Goal: Task Accomplishment & Management: Complete application form

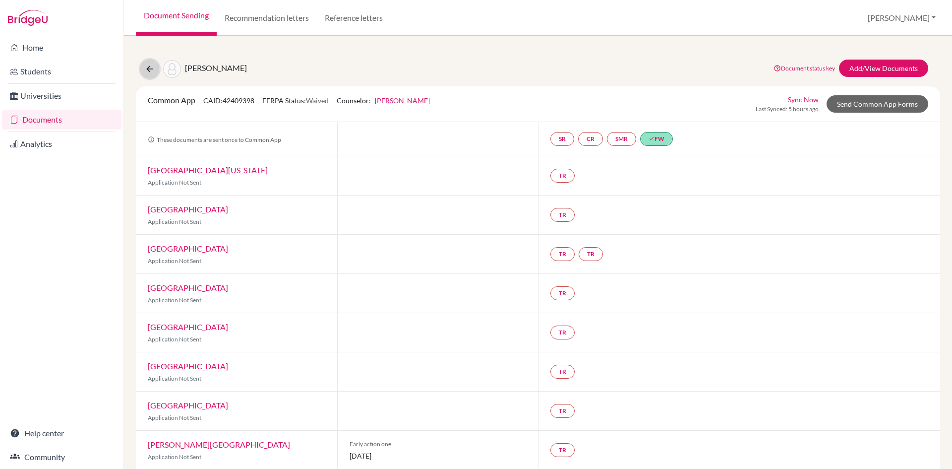
click at [150, 69] on icon at bounding box center [150, 69] width 10 height 10
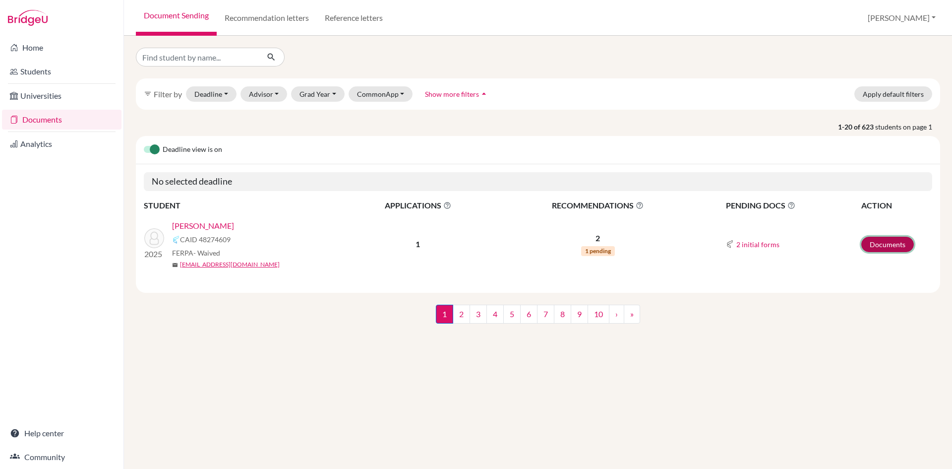
click at [878, 243] on link "Documents" at bounding box center [887, 243] width 53 height 15
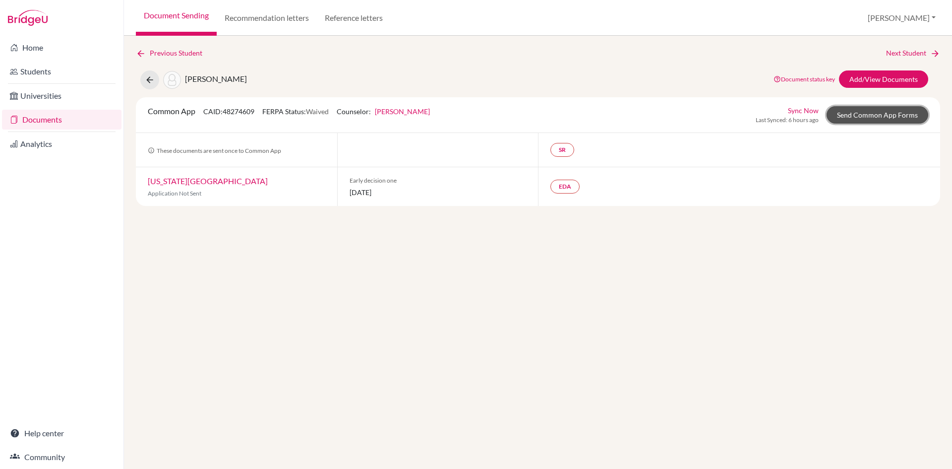
click at [859, 116] on link "Send Common App Forms" at bounding box center [877, 114] width 102 height 17
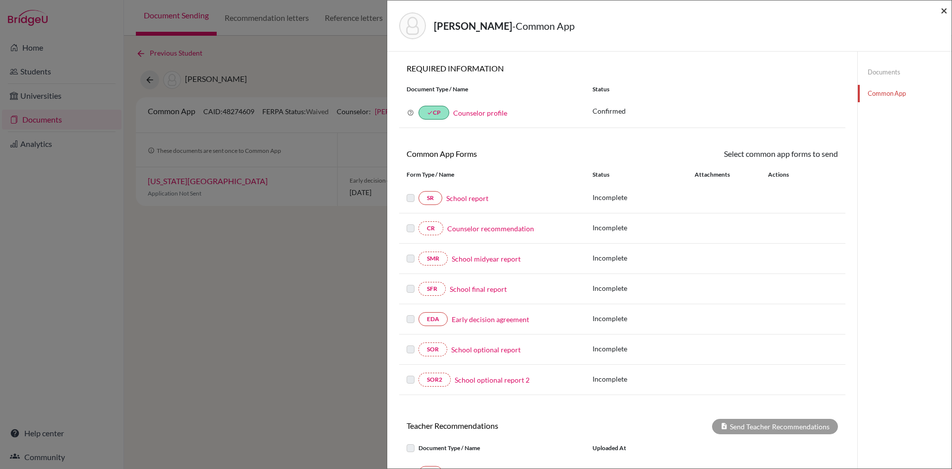
click at [946, 12] on span "×" at bounding box center [944, 10] width 7 height 14
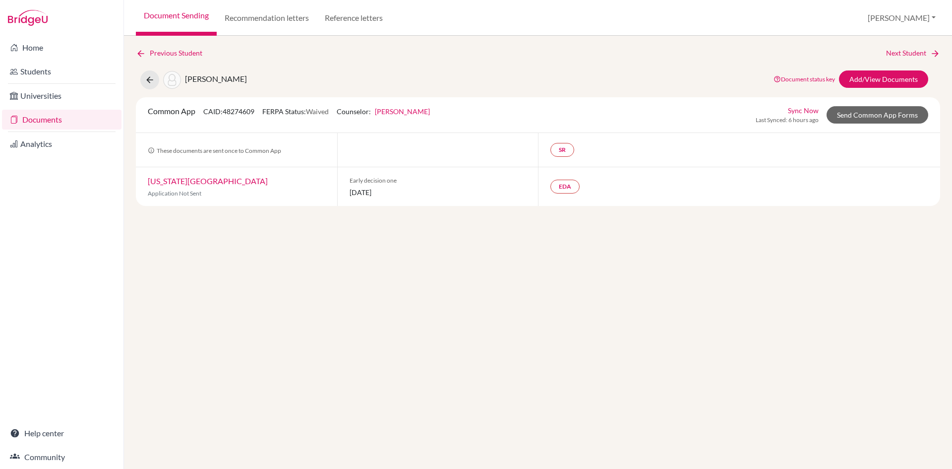
click at [188, 13] on link "Document Sending" at bounding box center [176, 18] width 81 height 36
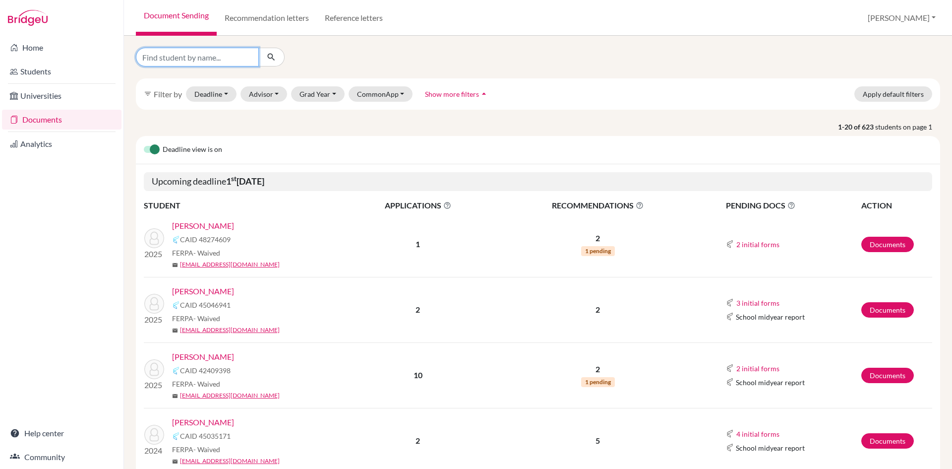
click at [224, 59] on input "Find student by name..." at bounding box center [197, 57] width 123 height 19
type input "akshar khanal"
click button "submit" at bounding box center [271, 57] width 26 height 19
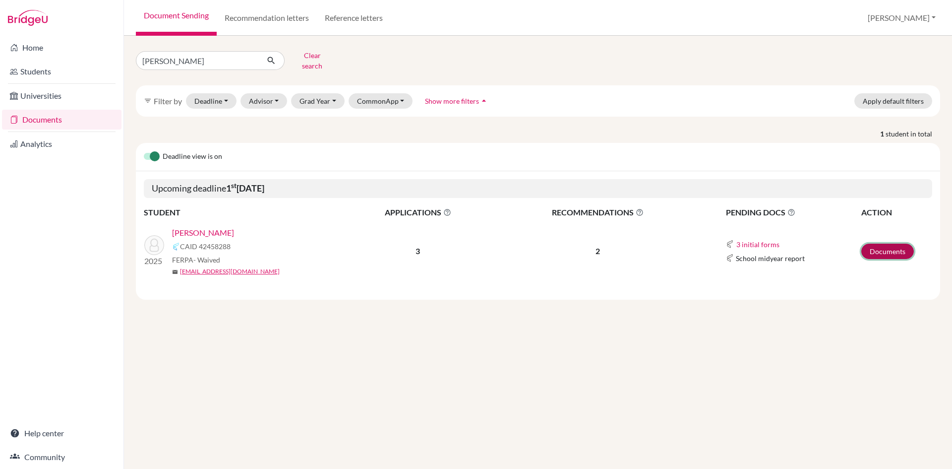
click at [892, 243] on link "Documents" at bounding box center [887, 250] width 53 height 15
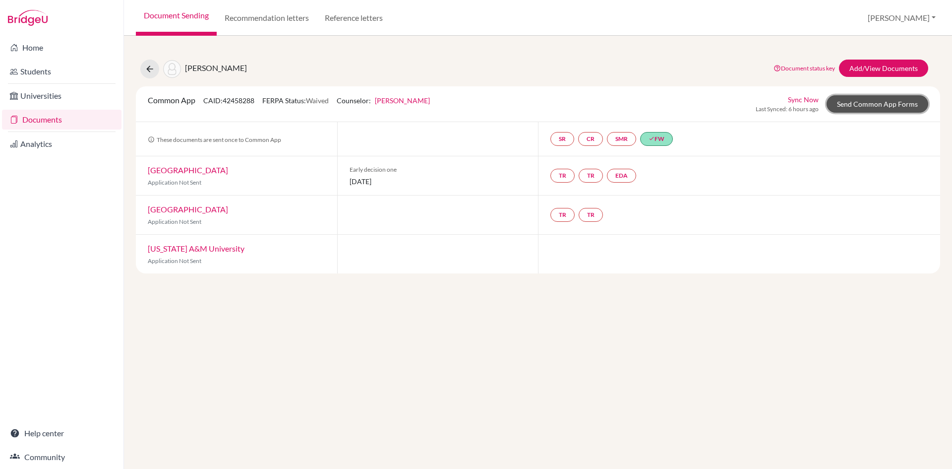
click at [870, 108] on link "Send Common App Forms" at bounding box center [877, 103] width 102 height 17
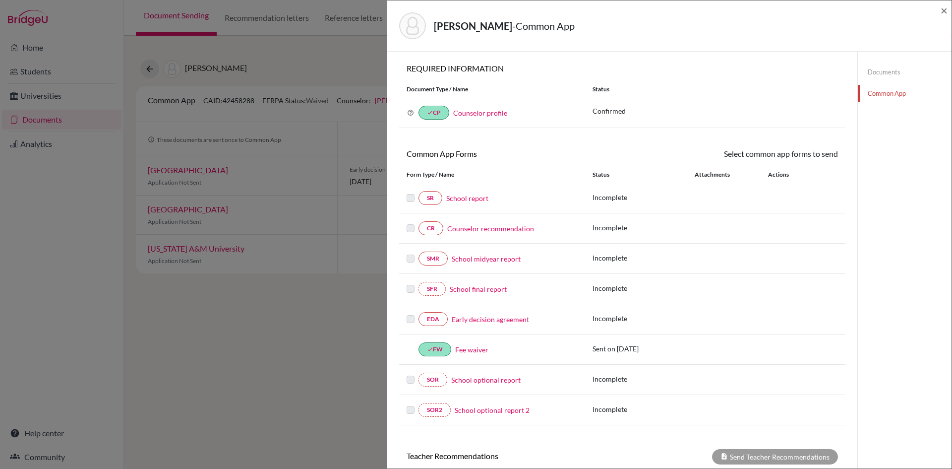
click at [513, 231] on link "Counselor recommendation" at bounding box center [490, 228] width 87 height 10
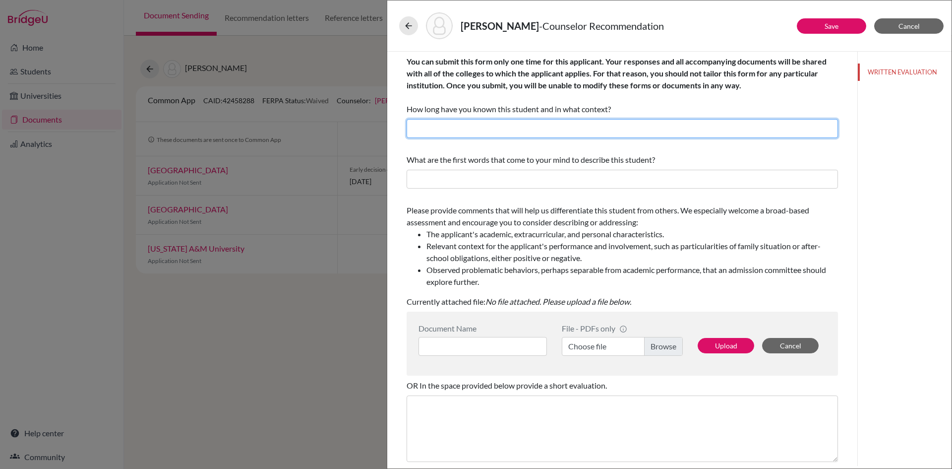
click at [491, 129] on input "text" at bounding box center [622, 128] width 431 height 19
drag, startPoint x: 480, startPoint y: 129, endPoint x: 461, endPoint y: 126, distance: 20.1
click at [461, 126] on input "I have known Bibek since June, 2021 as a Guidance Counselor." at bounding box center [622, 128] width 431 height 19
click at [542, 127] on input "I have known Akshar since June, 2021 as a Guidance Counselor." at bounding box center [622, 128] width 431 height 19
type input "I have known Akshar since June, 2023 as a Guidance Counselor."
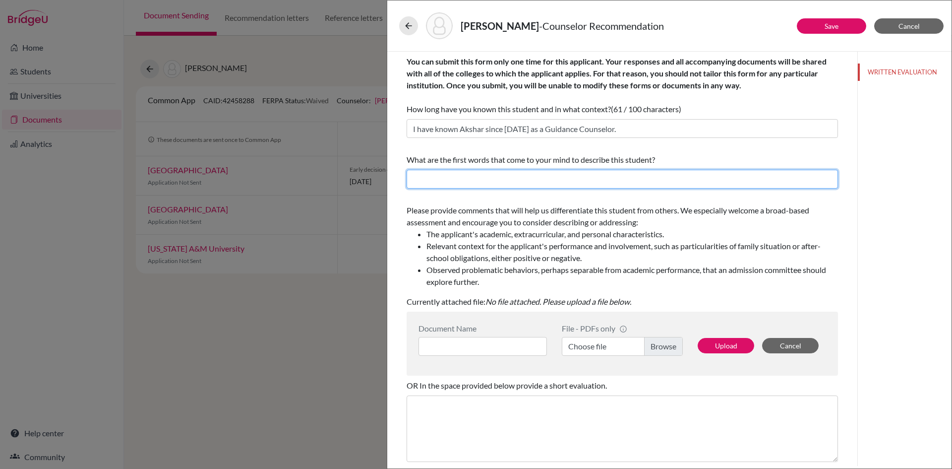
drag, startPoint x: 509, startPoint y: 178, endPoint x: 390, endPoint y: 124, distance: 130.7
click at [509, 178] on input "text" at bounding box center [622, 179] width 431 height 19
type input "Hard working, determined, curious, adventerous, kind"
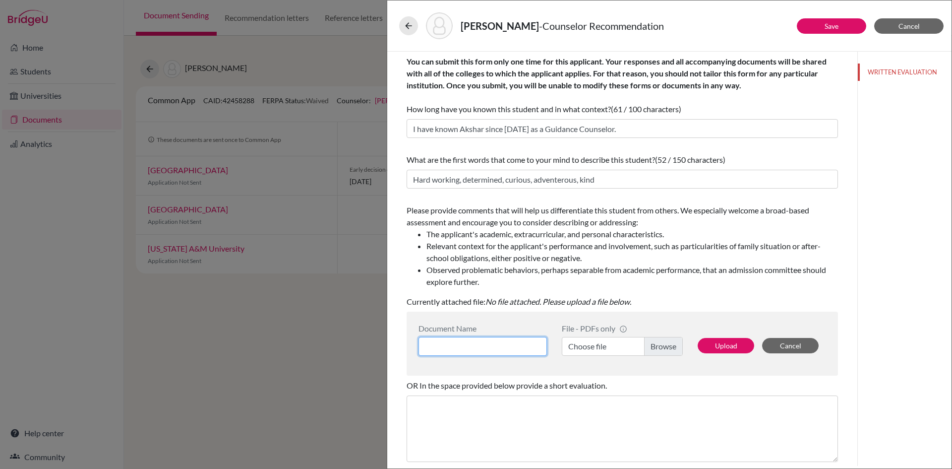
click at [479, 349] on input at bounding box center [482, 346] width 128 height 19
type input "Counselor's recommendation"
click at [584, 346] on label "Choose file" at bounding box center [622, 346] width 121 height 19
click at [584, 346] on input "Choose file" at bounding box center [622, 346] width 121 height 19
click at [715, 344] on button "Upload" at bounding box center [726, 345] width 57 height 15
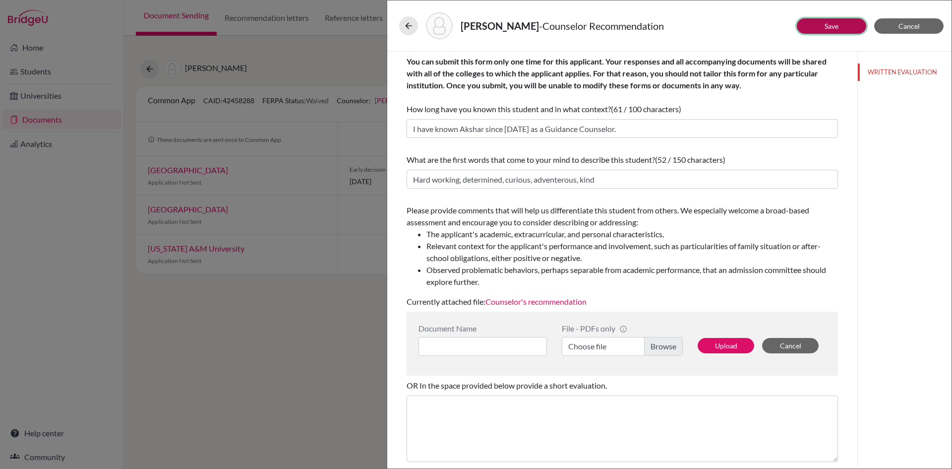
click at [822, 23] on button "Save" at bounding box center [831, 25] width 69 height 15
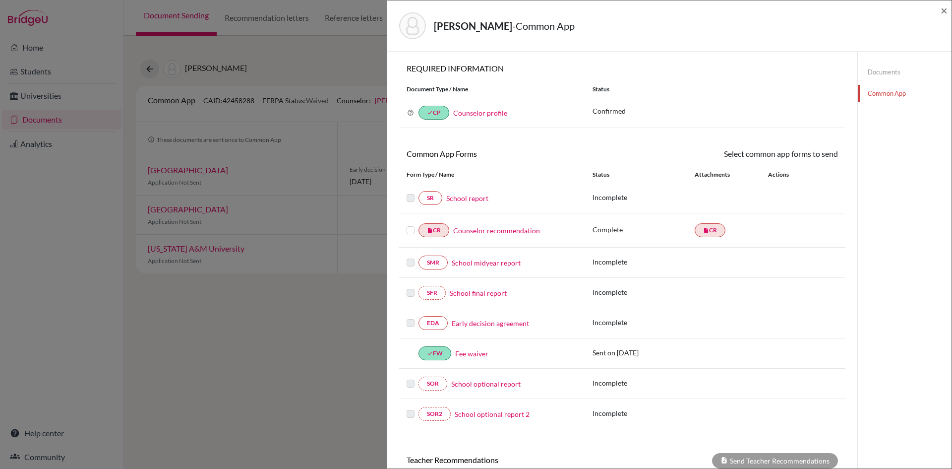
click at [411, 224] on label at bounding box center [411, 224] width 8 height 0
click at [0, 0] on input "checkbox" at bounding box center [0, 0] width 0 height 0
click at [814, 160] on link "Send" at bounding box center [817, 155] width 41 height 15
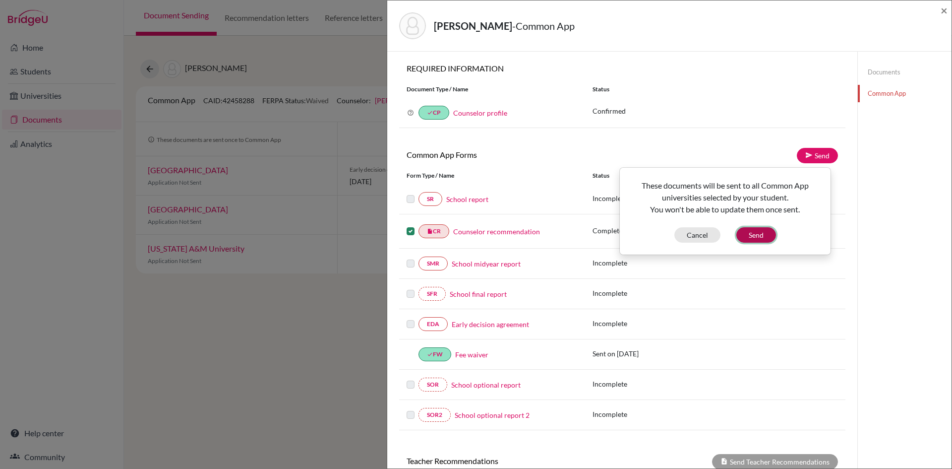
click at [764, 235] on button "Send" at bounding box center [756, 234] width 40 height 15
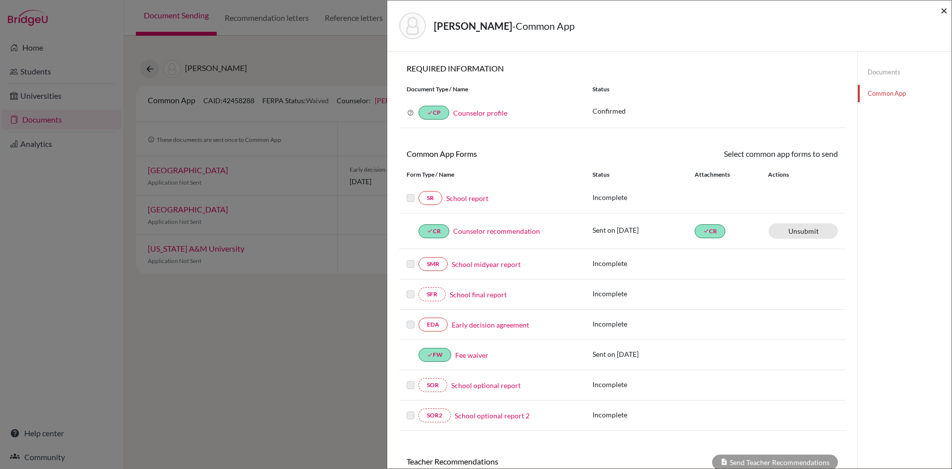
click at [944, 9] on span "×" at bounding box center [944, 10] width 7 height 14
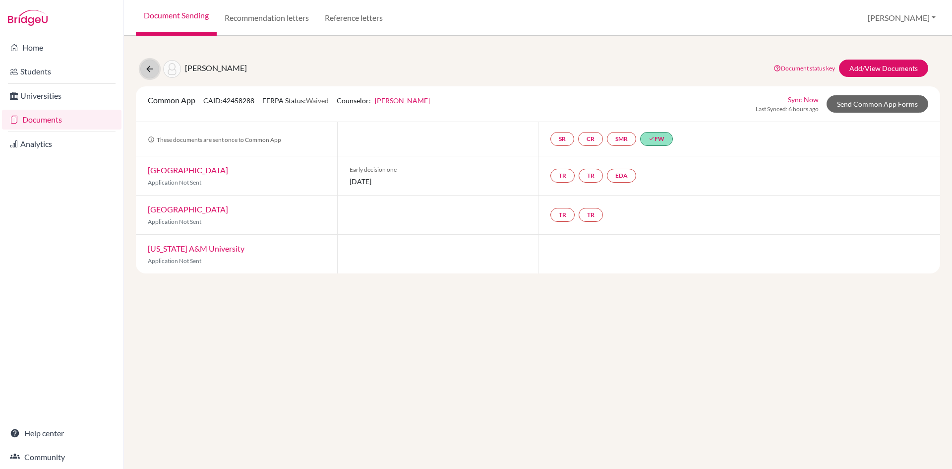
click at [147, 69] on icon at bounding box center [150, 69] width 10 height 10
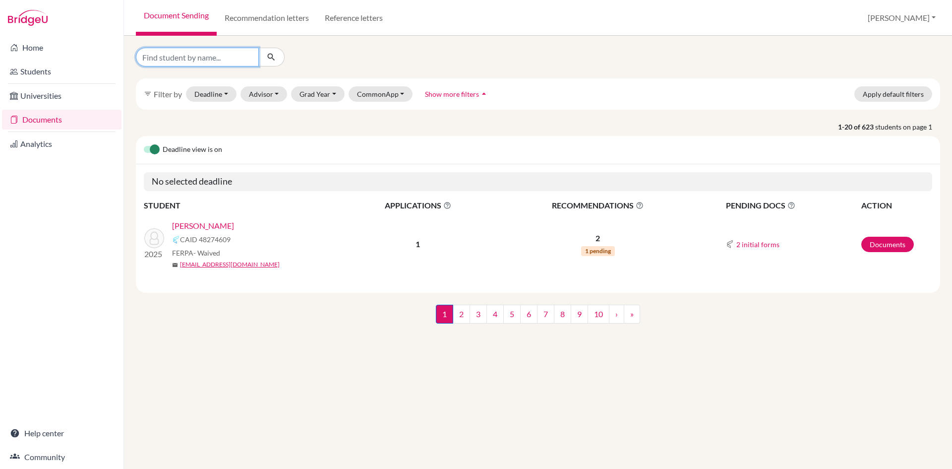
click at [176, 58] on input "Find student by name..." at bounding box center [197, 57] width 123 height 19
type input "prashansa"
click button "submit" at bounding box center [271, 57] width 26 height 19
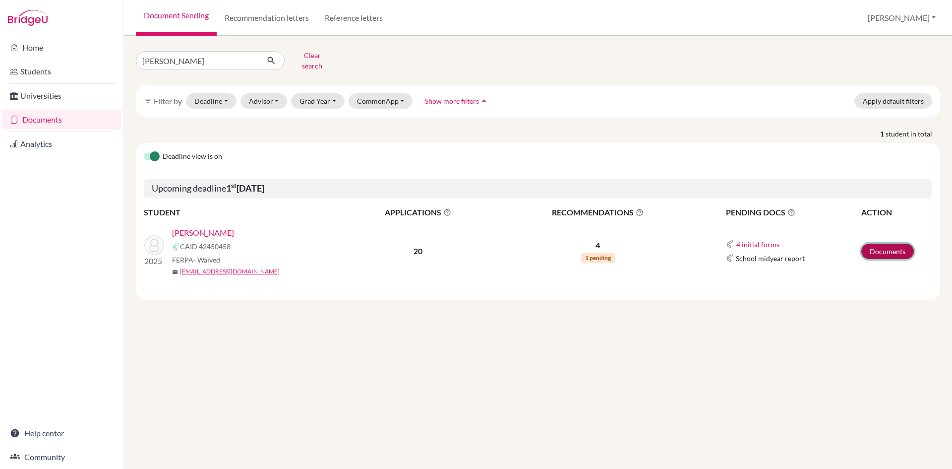
click at [880, 243] on link "Documents" at bounding box center [887, 250] width 53 height 15
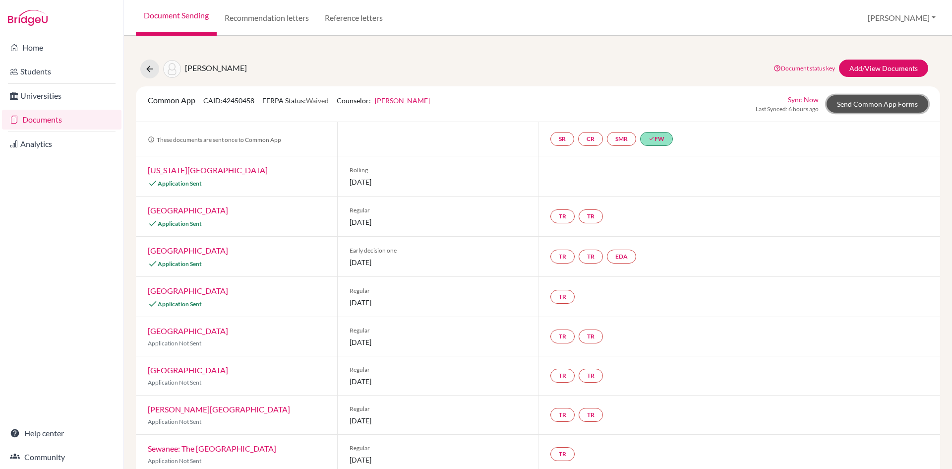
click at [856, 104] on link "Send Common App Forms" at bounding box center [877, 103] width 102 height 17
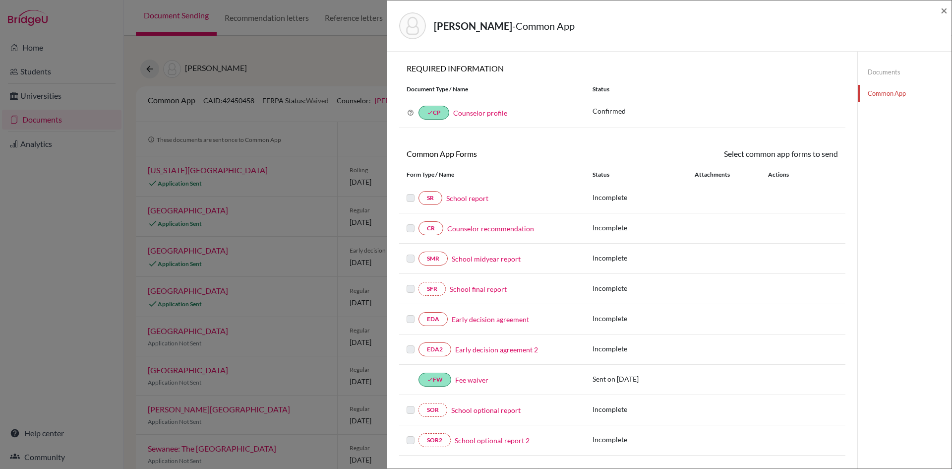
click at [499, 227] on link "Counselor recommendation" at bounding box center [490, 228] width 87 height 10
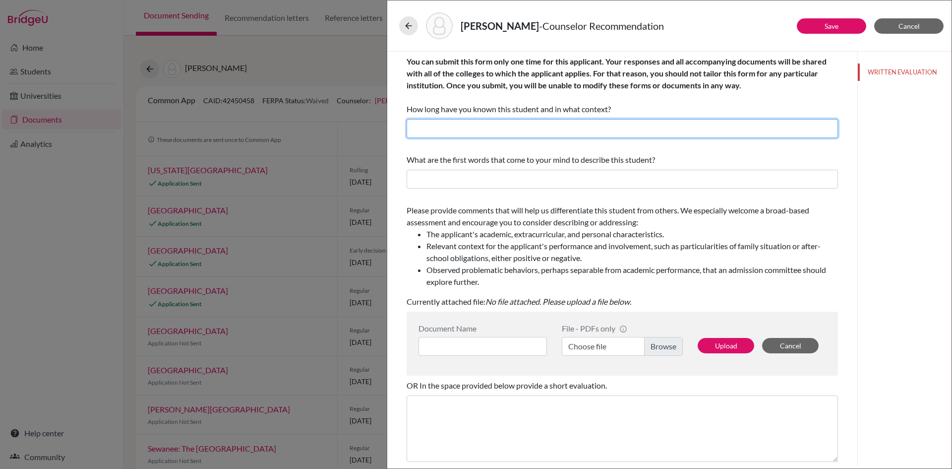
click at [466, 127] on input "text" at bounding box center [622, 128] width 431 height 19
drag, startPoint x: 480, startPoint y: 131, endPoint x: 462, endPoint y: 130, distance: 18.4
click at [462, 130] on input "I have known Bibek since June, 2021 as a Guidance Counselor." at bounding box center [622, 128] width 431 height 19
click at [552, 129] on input "I have known Prashansa since June, 2021 as a Guidance Counselor." at bounding box center [622, 128] width 431 height 19
type input "I have known Prashansa since June, 202s as a Guidance Counselor."
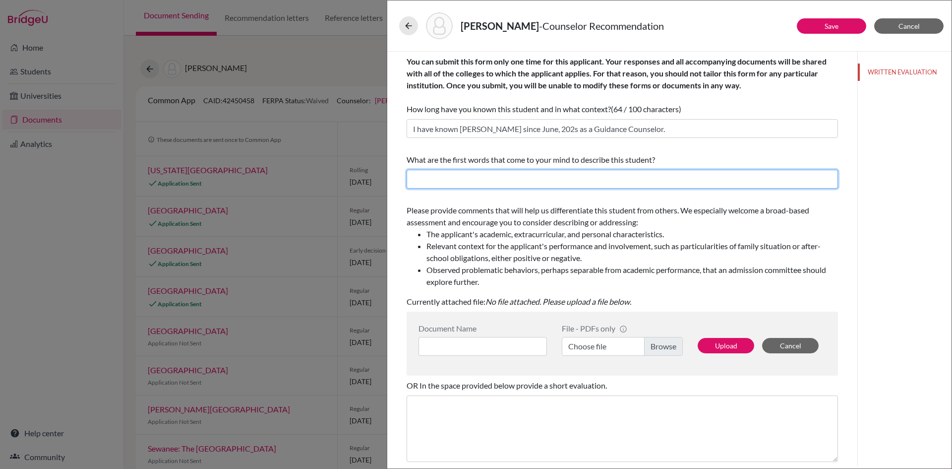
click at [503, 178] on input "text" at bounding box center [622, 179] width 431 height 19
click at [517, 181] on input "Hard working, self motivated, passionate," at bounding box center [622, 179] width 431 height 19
click at [609, 180] on input "Hard working, self motivated, dedicated, passionate," at bounding box center [622, 179] width 431 height 19
type input "Hard working, self motivated, dedicated, passionate"
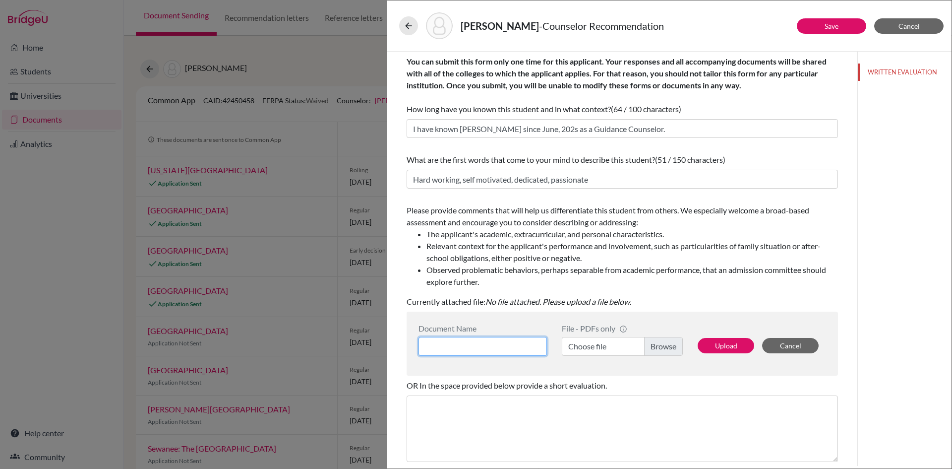
click at [475, 351] on input at bounding box center [482, 346] width 128 height 19
type input "Counselor's recommendation"
click at [598, 349] on label "Choose file" at bounding box center [622, 346] width 121 height 19
click at [598, 349] on input "Choose file" at bounding box center [622, 346] width 121 height 19
click at [715, 346] on button "Upload" at bounding box center [726, 345] width 57 height 15
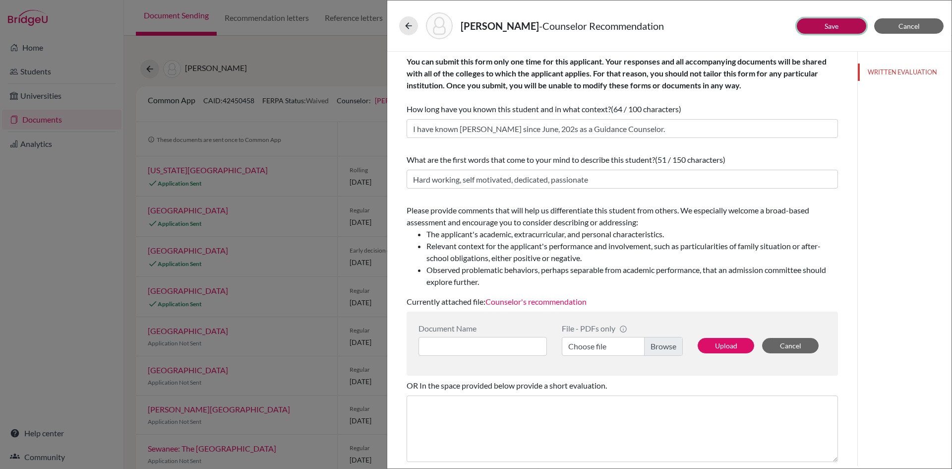
click at [826, 24] on link "Save" at bounding box center [832, 26] width 14 height 8
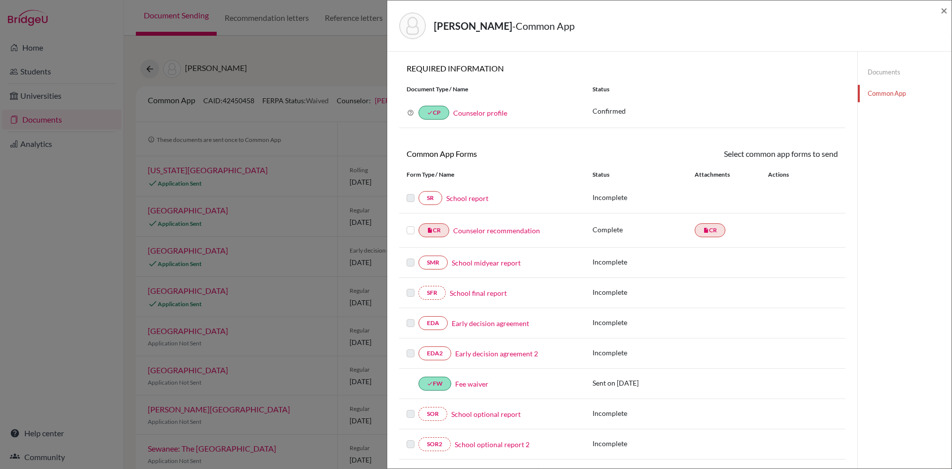
click at [409, 224] on label at bounding box center [411, 224] width 8 height 0
click at [0, 0] on input "checkbox" at bounding box center [0, 0] width 0 height 0
click at [823, 156] on link "Send" at bounding box center [817, 155] width 41 height 15
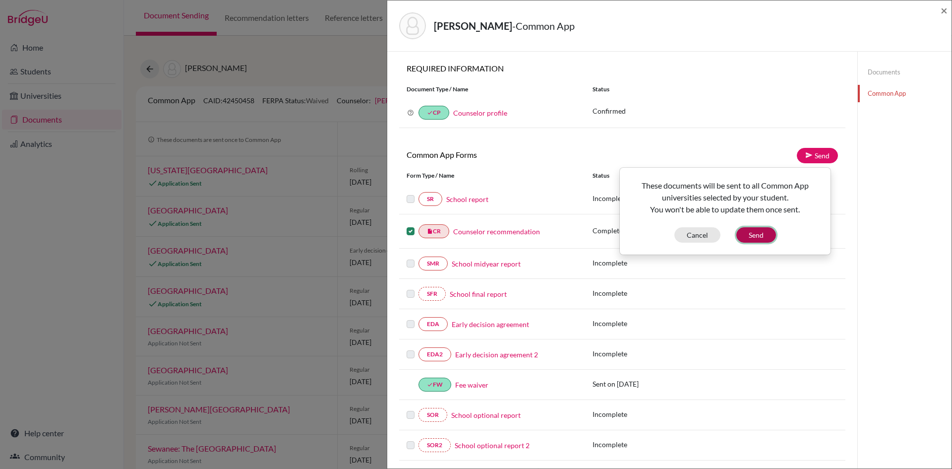
click at [758, 236] on button "Send" at bounding box center [756, 234] width 40 height 15
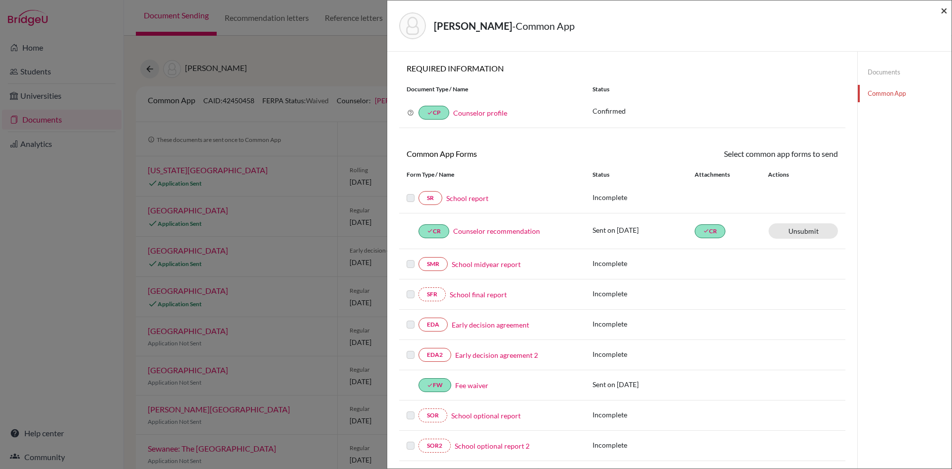
click at [942, 8] on span "×" at bounding box center [944, 10] width 7 height 14
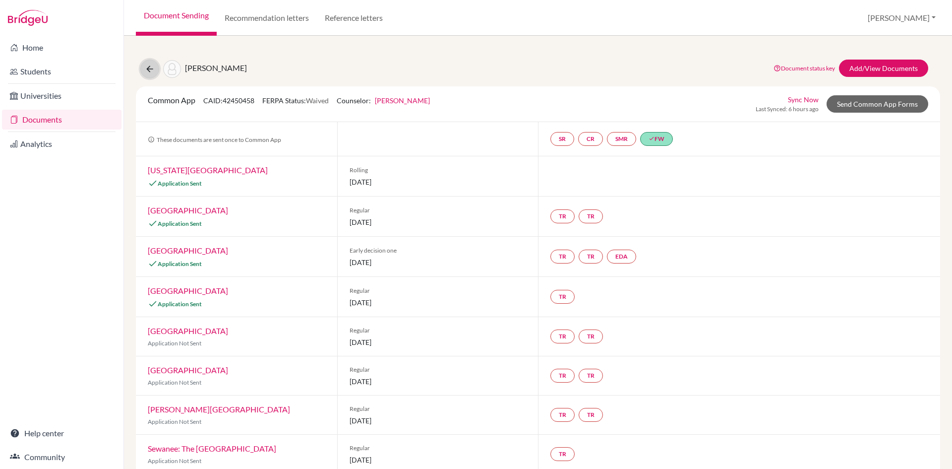
click at [152, 66] on icon at bounding box center [150, 69] width 10 height 10
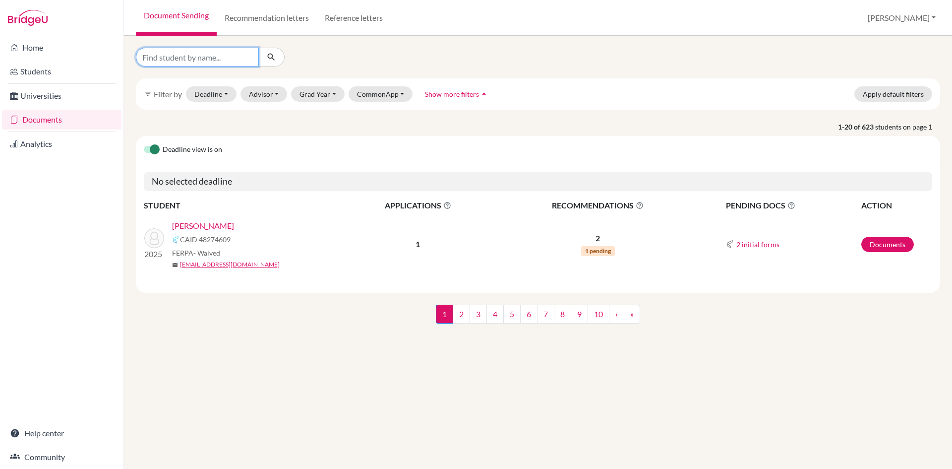
click at [191, 59] on input "Find student by name..." at bounding box center [197, 57] width 123 height 19
type input "sunischit"
click button "submit" at bounding box center [271, 57] width 26 height 19
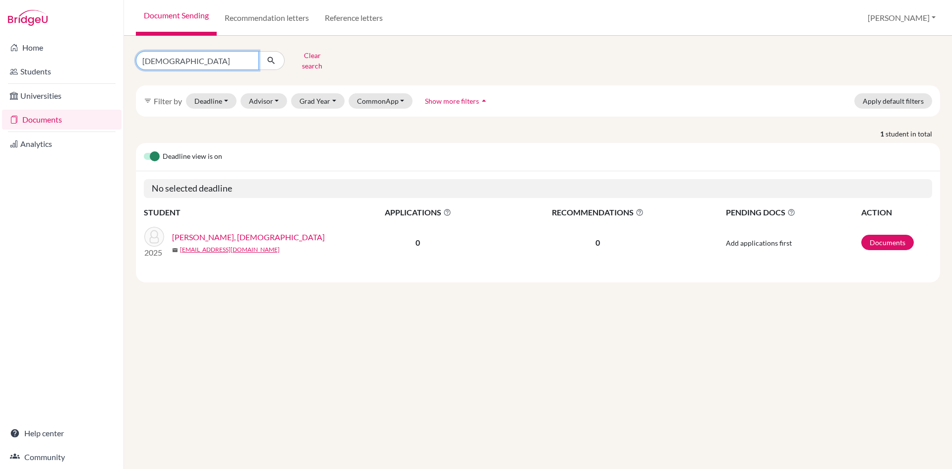
drag, startPoint x: 176, startPoint y: 63, endPoint x: 112, endPoint y: 61, distance: 64.5
click at [112, 61] on div "Home Students Universities Documents Analytics Help center Community Document S…" at bounding box center [476, 234] width 952 height 469
type input "adarsh jaiswal"
click button "submit" at bounding box center [271, 60] width 26 height 19
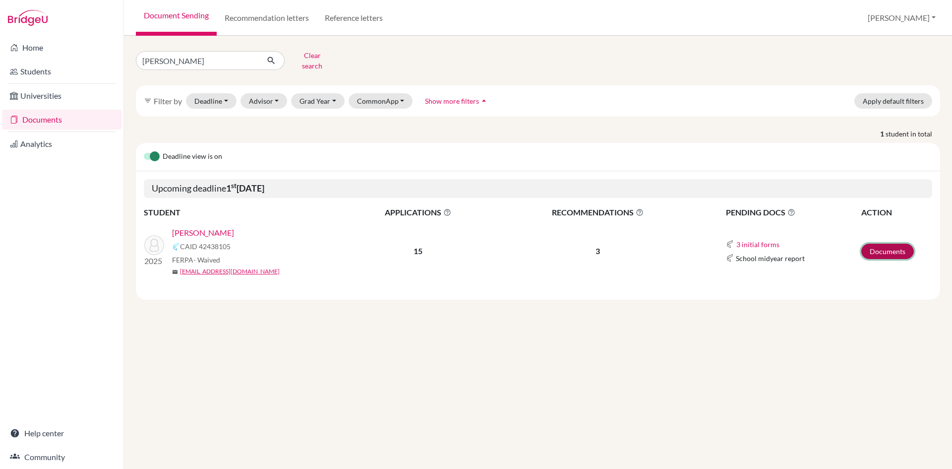
click at [875, 243] on link "Documents" at bounding box center [887, 250] width 53 height 15
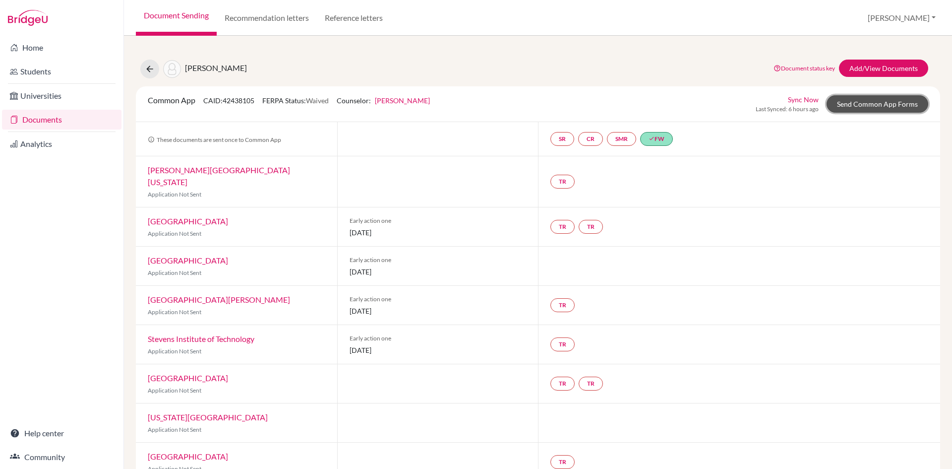
click at [848, 108] on link "Send Common App Forms" at bounding box center [877, 103] width 102 height 17
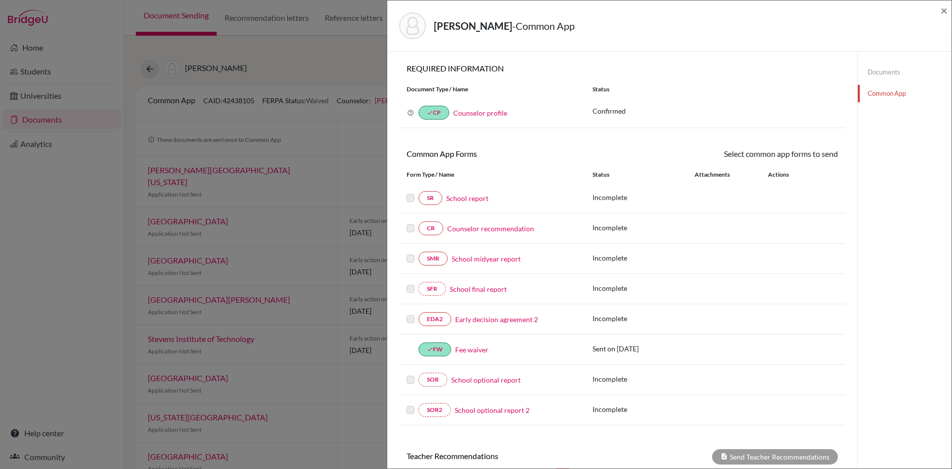
click at [485, 227] on link "Counselor recommendation" at bounding box center [490, 228] width 87 height 10
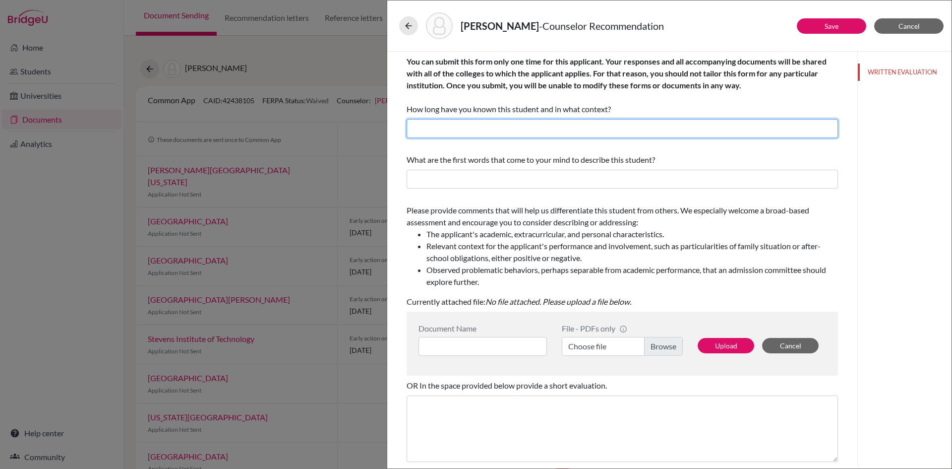
click at [464, 130] on input "text" at bounding box center [622, 128] width 431 height 19
drag, startPoint x: 480, startPoint y: 130, endPoint x: 461, endPoint y: 128, distance: 19.4
click at [461, 128] on input "I have known Bibek since June, 2021 as a Guidance Counselor." at bounding box center [622, 128] width 431 height 19
click at [542, 126] on input "I have known Adarsh since June, 2021 as a Guidance Counselor." at bounding box center [622, 128] width 431 height 19
type input "I have known Adarsh since June, 2023 as a Guidance Counselor."
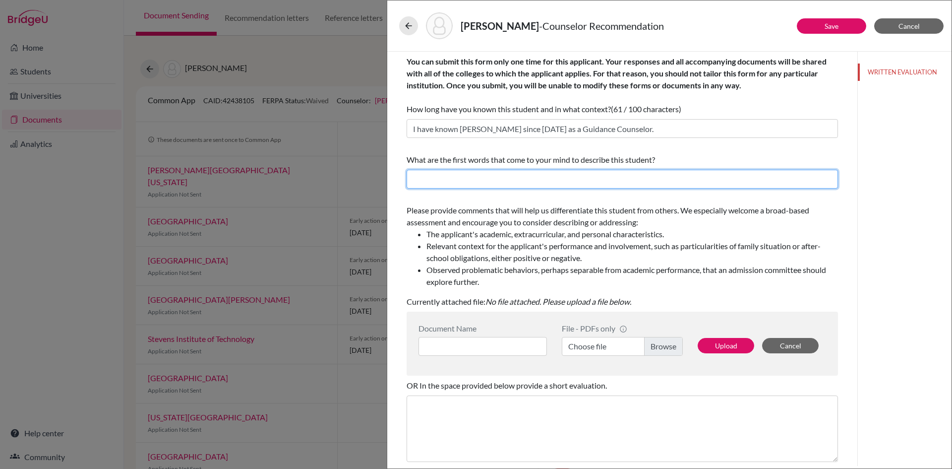
drag, startPoint x: 533, startPoint y: 181, endPoint x: 492, endPoint y: 167, distance: 43.6
click at [533, 181] on input "text" at bounding box center [622, 179] width 431 height 19
type input "Hard working, persistent, ambitious"
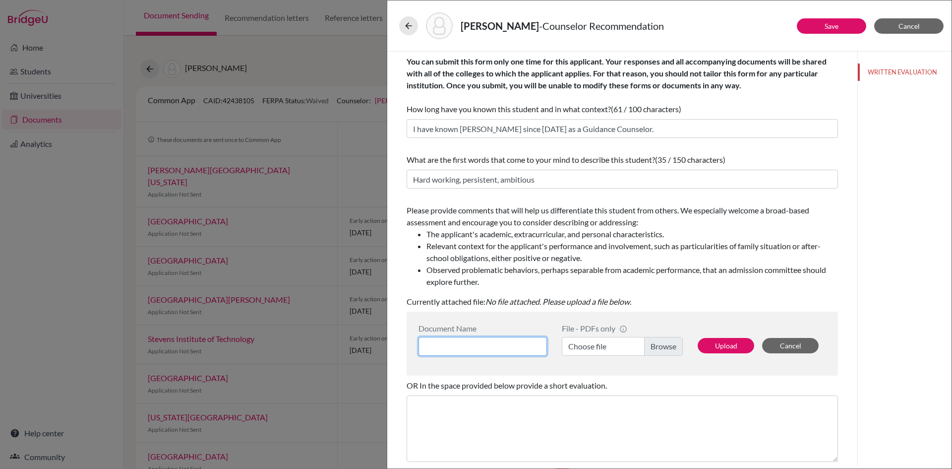
click at [520, 346] on input at bounding box center [482, 346] width 128 height 19
type input "Counselor's recommendation"
click at [596, 345] on label "Choose file" at bounding box center [622, 346] width 121 height 19
click at [596, 345] on input "Choose file" at bounding box center [622, 346] width 121 height 19
click at [726, 348] on button "Upload" at bounding box center [726, 345] width 57 height 15
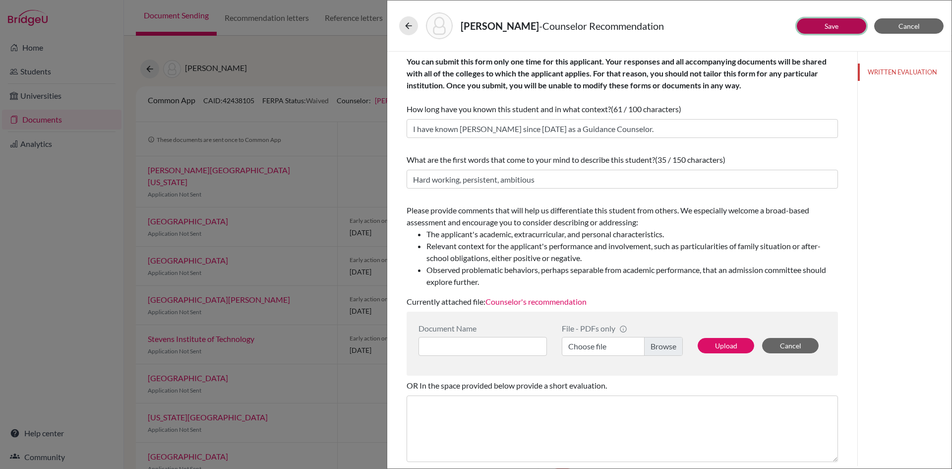
click at [819, 27] on button "Save" at bounding box center [831, 25] width 69 height 15
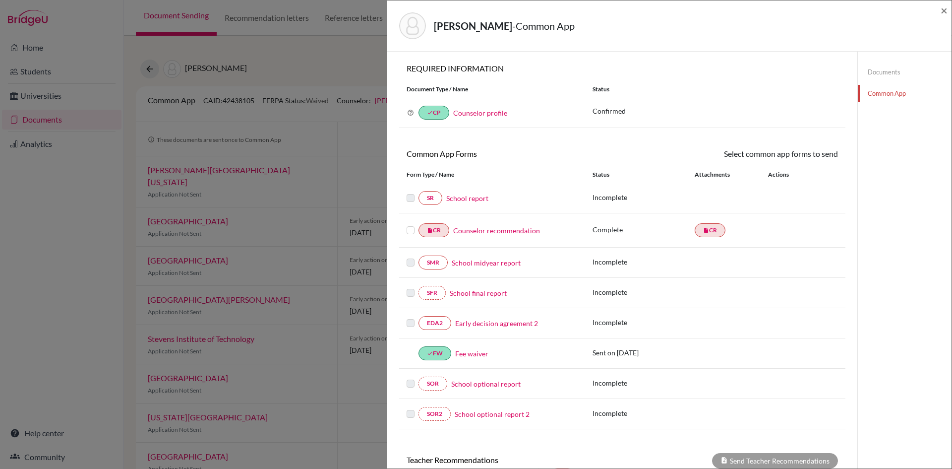
click at [411, 224] on label at bounding box center [411, 224] width 8 height 0
click at [0, 0] on input "checkbox" at bounding box center [0, 0] width 0 height 0
click at [813, 157] on link "Send" at bounding box center [817, 155] width 41 height 15
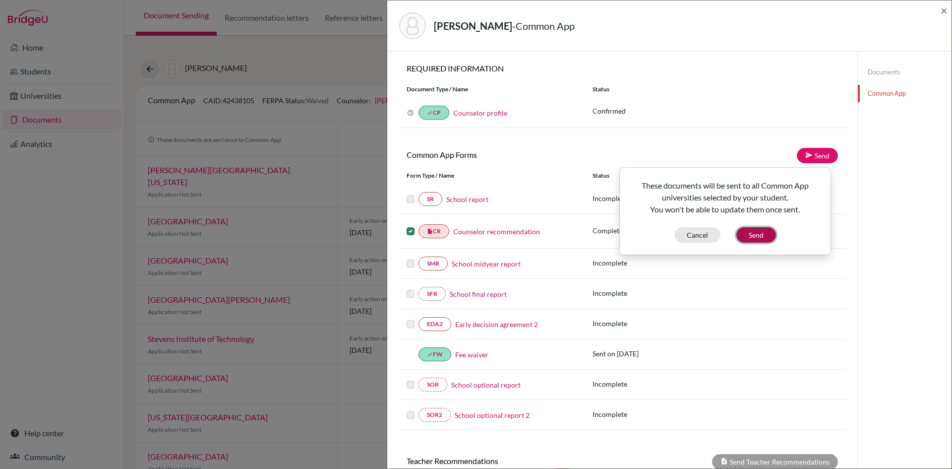
click at [759, 235] on button "Send" at bounding box center [756, 234] width 40 height 15
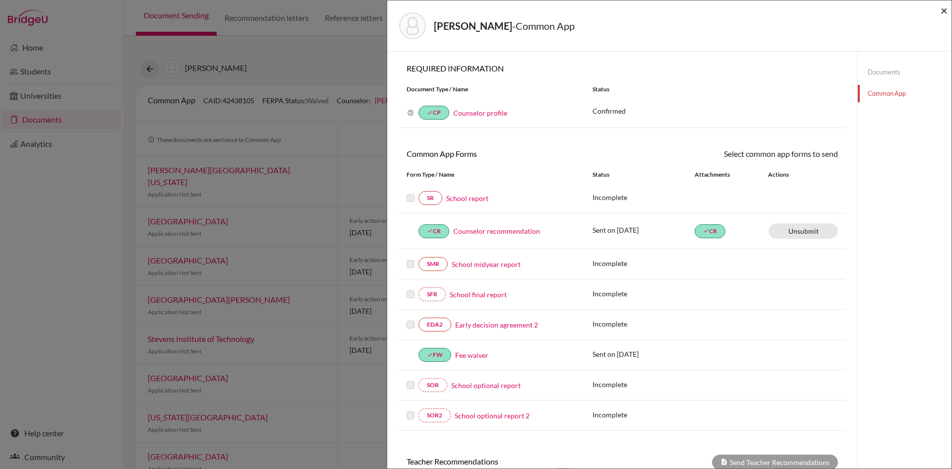
click at [944, 9] on span "×" at bounding box center [944, 10] width 7 height 14
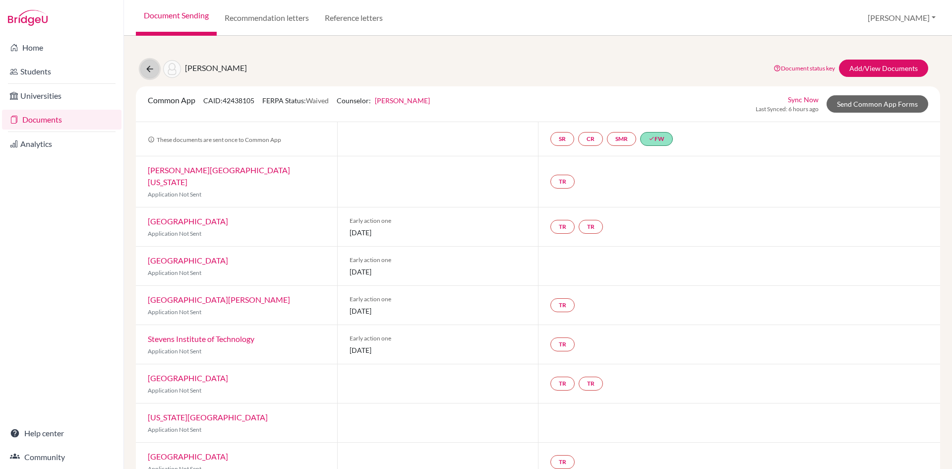
click at [150, 68] on icon at bounding box center [150, 69] width 10 height 10
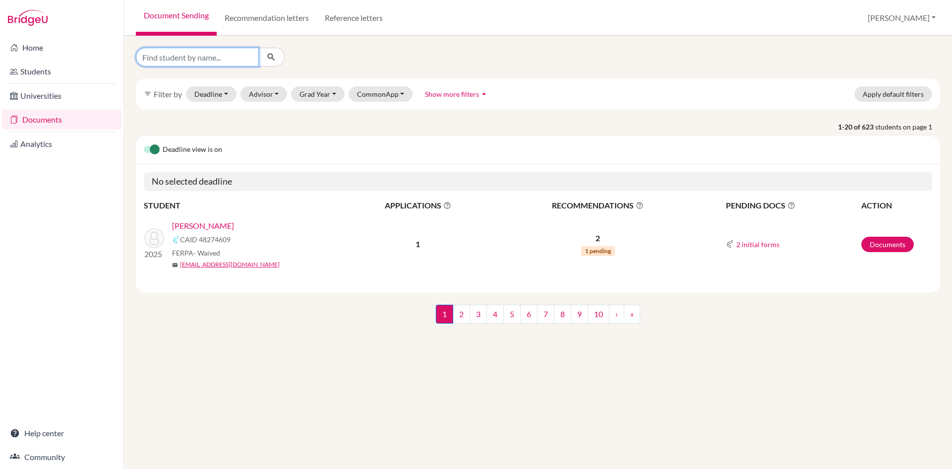
click at [227, 58] on input "Find student by name..." at bounding box center [197, 57] width 123 height 19
type input "rishavi"
click button "submit" at bounding box center [271, 57] width 26 height 19
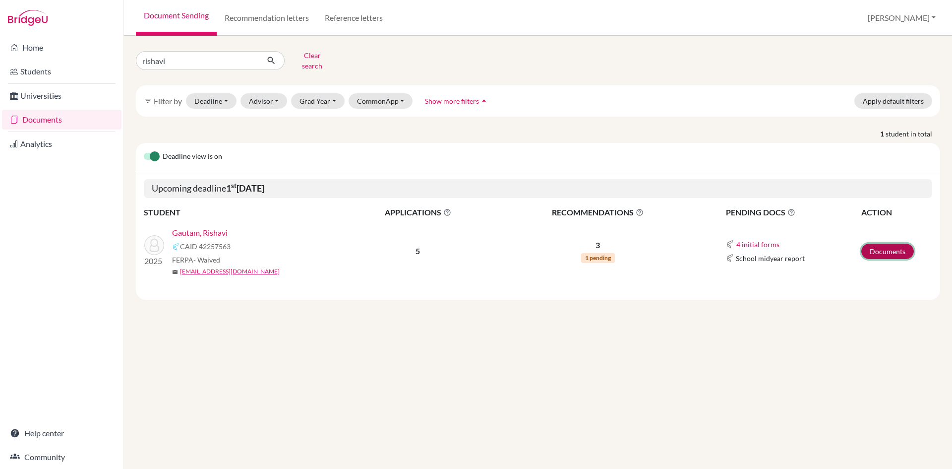
click at [880, 244] on link "Documents" at bounding box center [887, 250] width 53 height 15
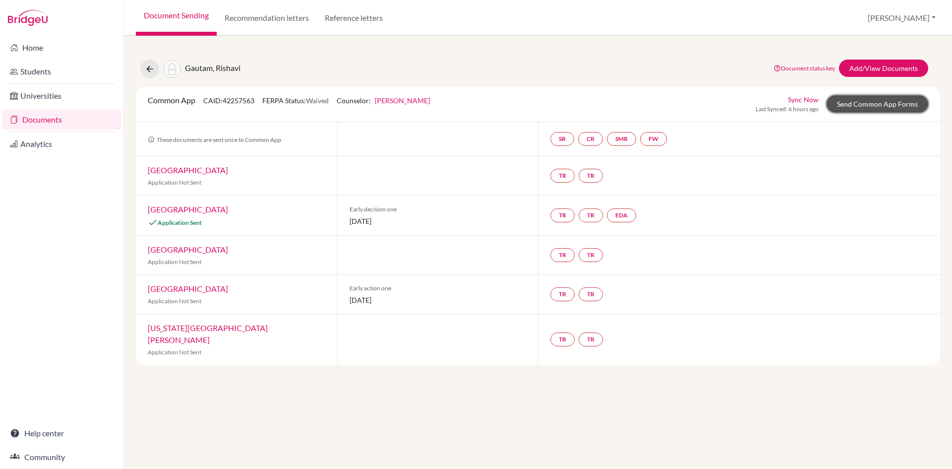
click at [858, 106] on link "Send Common App Forms" at bounding box center [877, 103] width 102 height 17
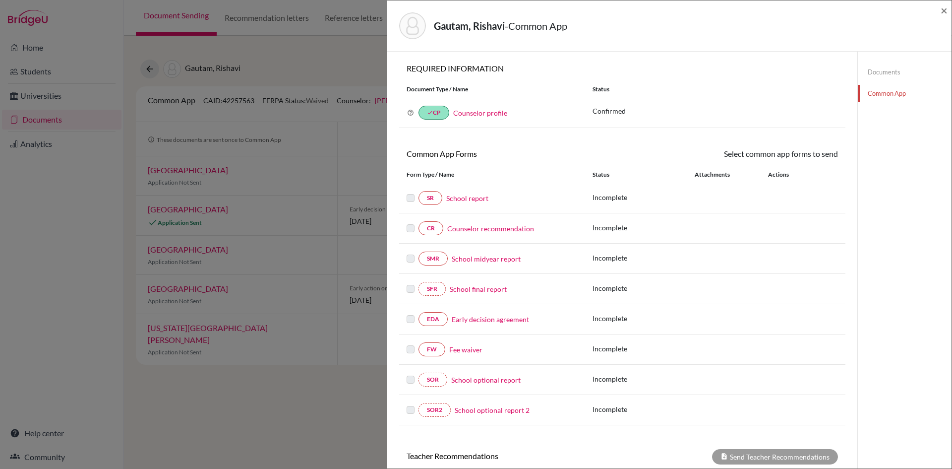
click at [463, 353] on link "Fee waiver" at bounding box center [465, 349] width 33 height 10
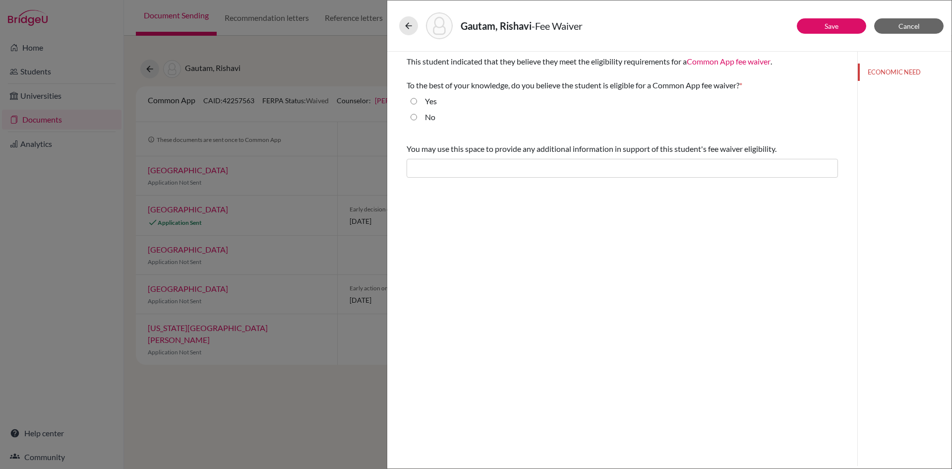
click at [413, 103] on input "Yes" at bounding box center [414, 101] width 6 height 12
radio input "true"
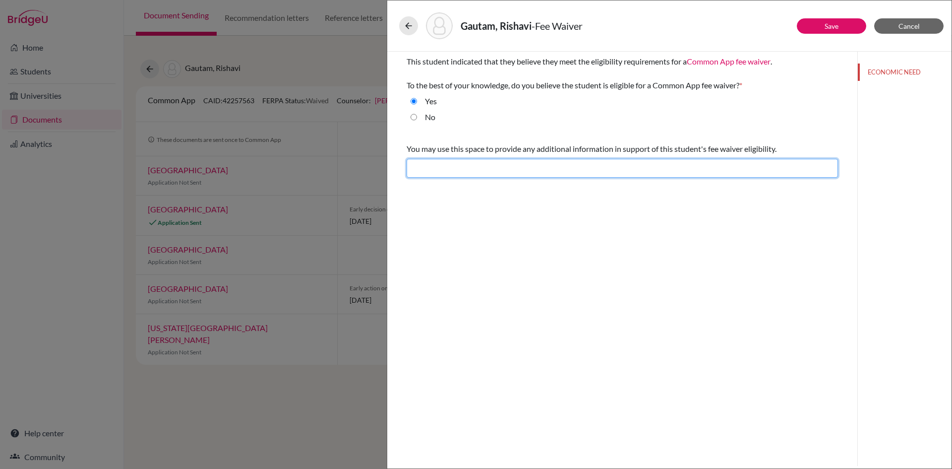
click at [438, 168] on input "text" at bounding box center [622, 168] width 431 height 19
type input "Difficult financial situation"
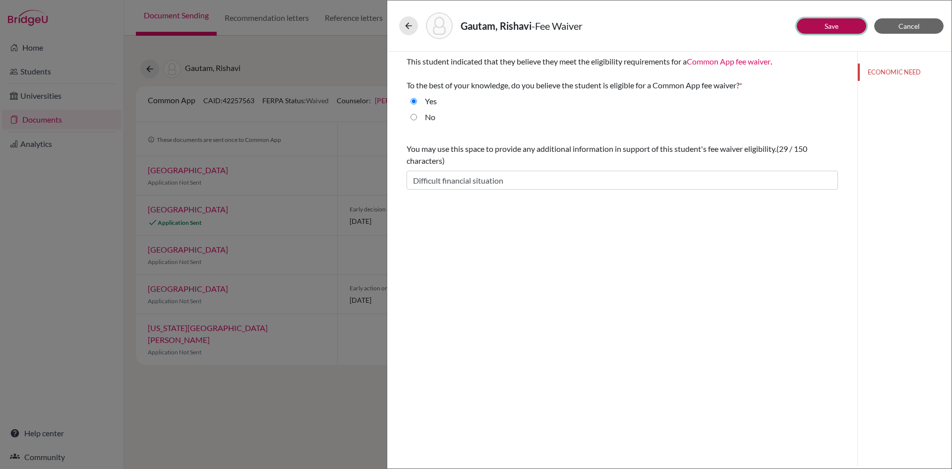
click at [845, 28] on button "Save" at bounding box center [831, 25] width 69 height 15
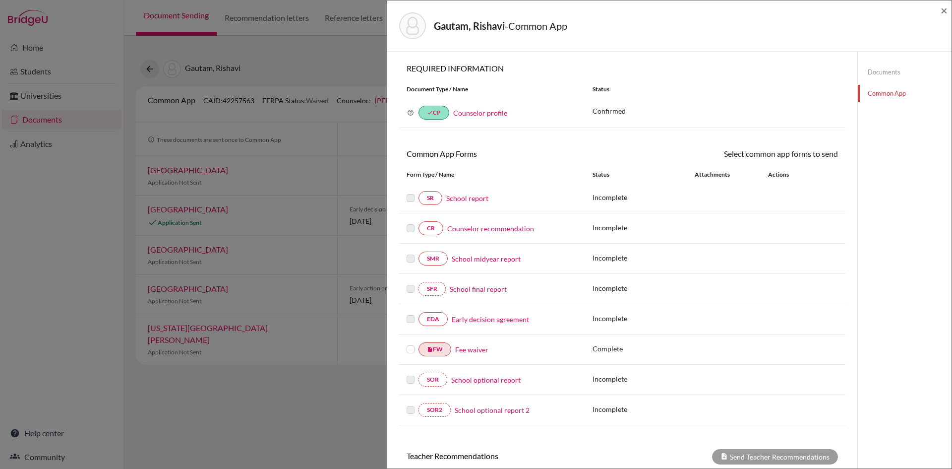
click at [412, 343] on label at bounding box center [411, 343] width 8 height 0
click at [0, 0] on input "checkbox" at bounding box center [0, 0] width 0 height 0
click at [815, 156] on link "Send" at bounding box center [817, 155] width 41 height 15
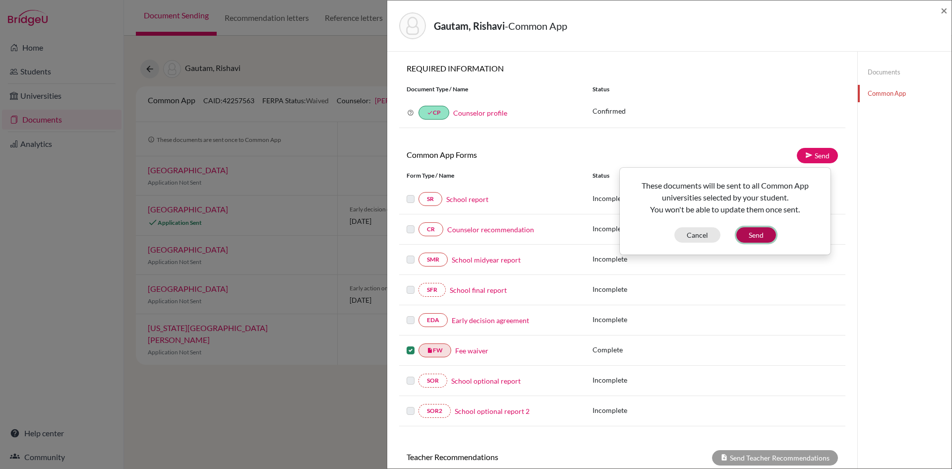
click at [749, 238] on button "Send" at bounding box center [756, 234] width 40 height 15
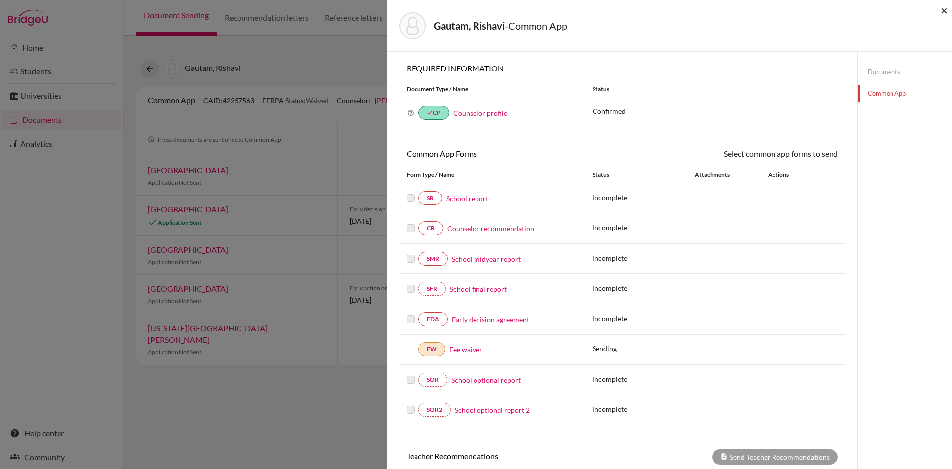
click at [942, 9] on span "×" at bounding box center [944, 10] width 7 height 14
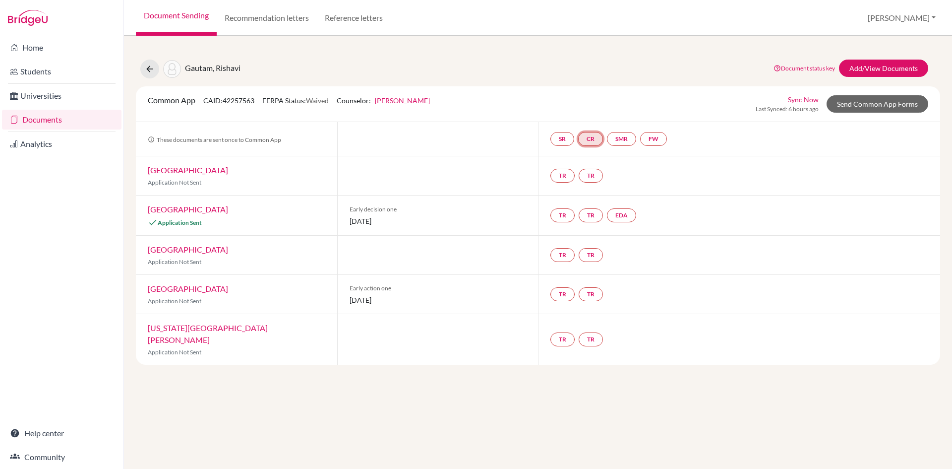
click at [593, 138] on link "CR" at bounding box center [590, 139] width 25 height 14
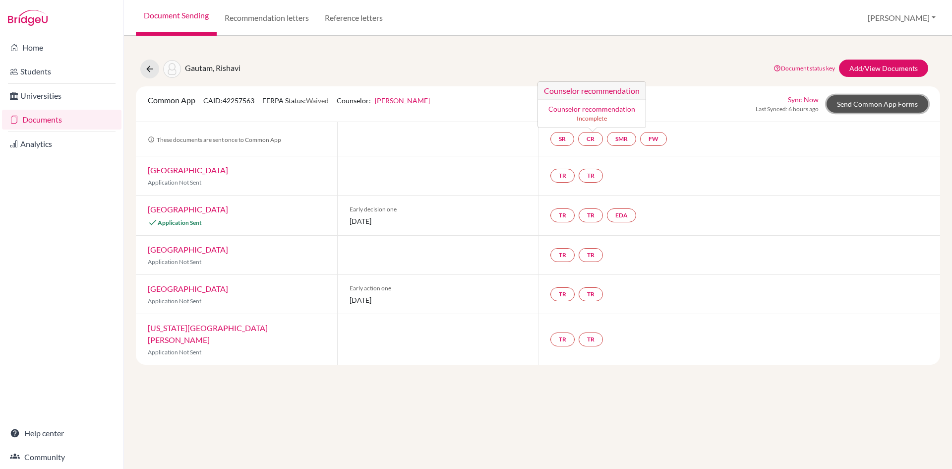
click at [862, 104] on link "Send Common App Forms" at bounding box center [877, 103] width 102 height 17
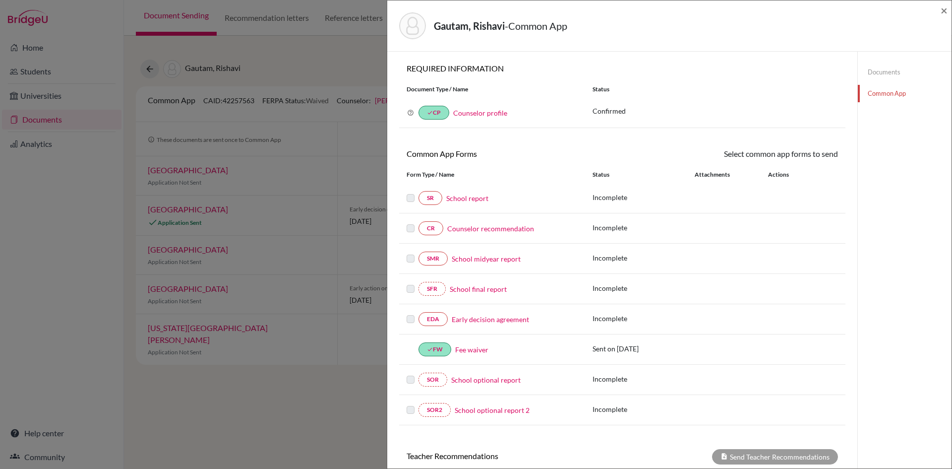
click at [502, 229] on link "Counselor recommendation" at bounding box center [490, 228] width 87 height 10
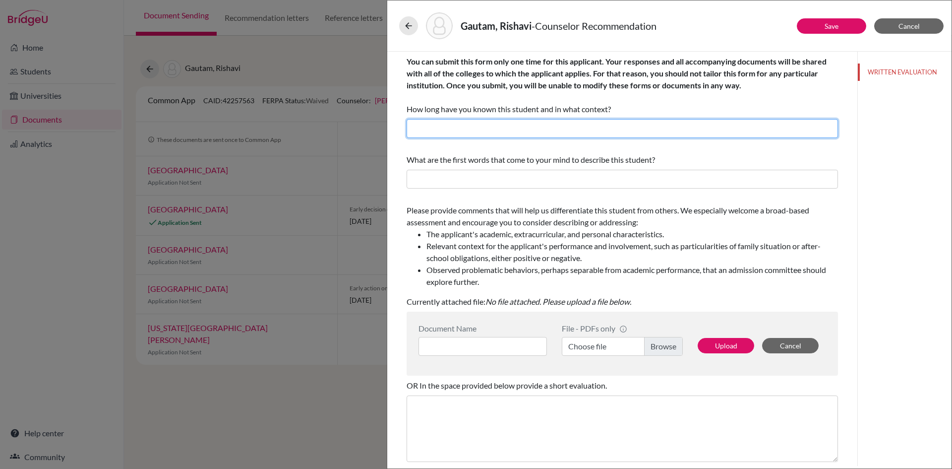
click at [477, 132] on input "text" at bounding box center [622, 128] width 431 height 19
drag, startPoint x: 480, startPoint y: 127, endPoint x: 462, endPoint y: 127, distance: 17.9
click at [462, 127] on input "I have known [PERSON_NAME] since [DATE] as a Guidance Counselor." at bounding box center [622, 128] width 431 height 19
click at [542, 129] on input "I have known Rishavi since June, 2021 as a Guidance Counselor." at bounding box center [622, 128] width 431 height 19
type input "I have known Rishavi since June, 2023 as a Guidance Counselor."
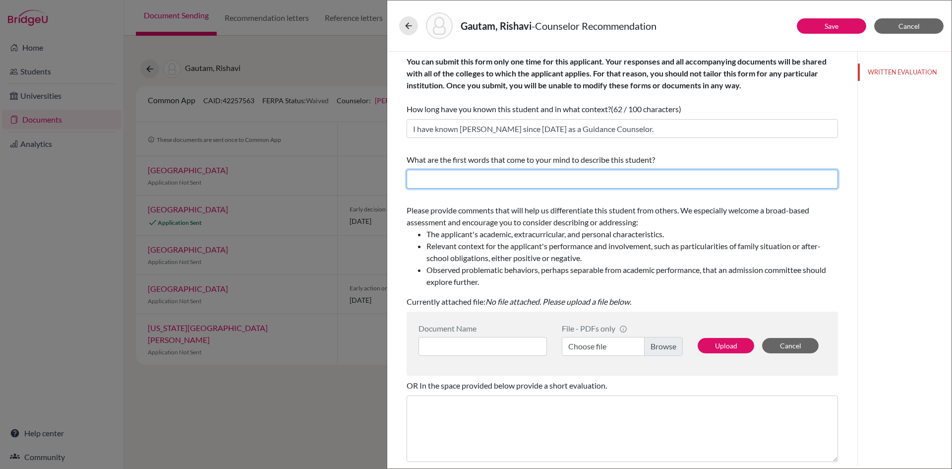
click at [555, 183] on input "text" at bounding box center [622, 179] width 431 height 19
type input "Creative, responsible, passionate, hard working"
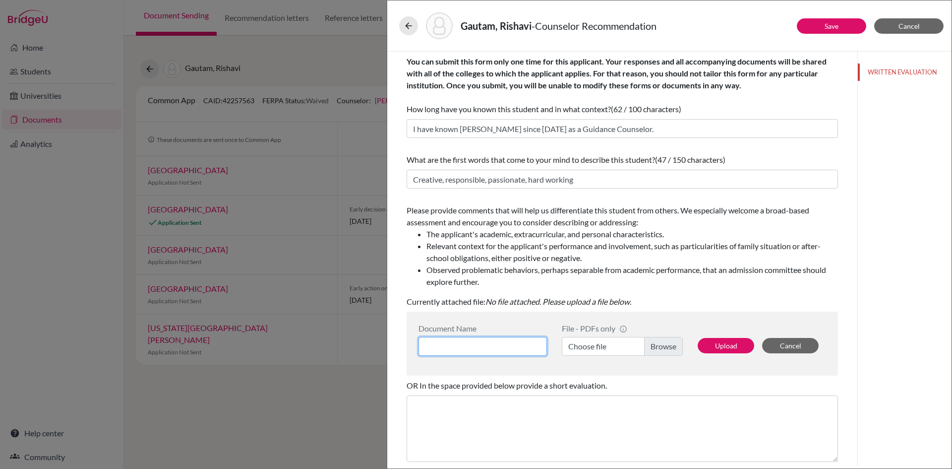
click at [460, 347] on input at bounding box center [482, 346] width 128 height 19
type input "Counselor's recommendation"
click at [582, 348] on label "Choose file" at bounding box center [622, 346] width 121 height 19
click at [582, 348] on input "Choose file" at bounding box center [622, 346] width 121 height 19
click at [713, 347] on button "Upload" at bounding box center [726, 345] width 57 height 15
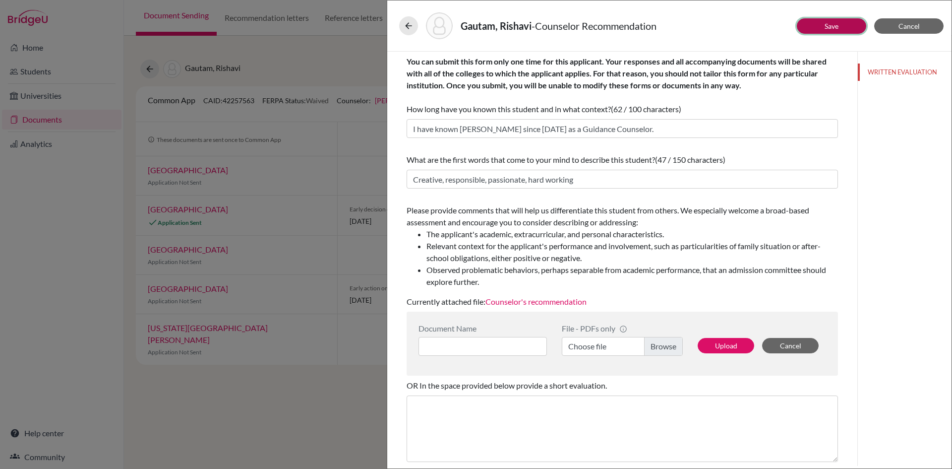
click at [822, 28] on button "Save" at bounding box center [831, 25] width 69 height 15
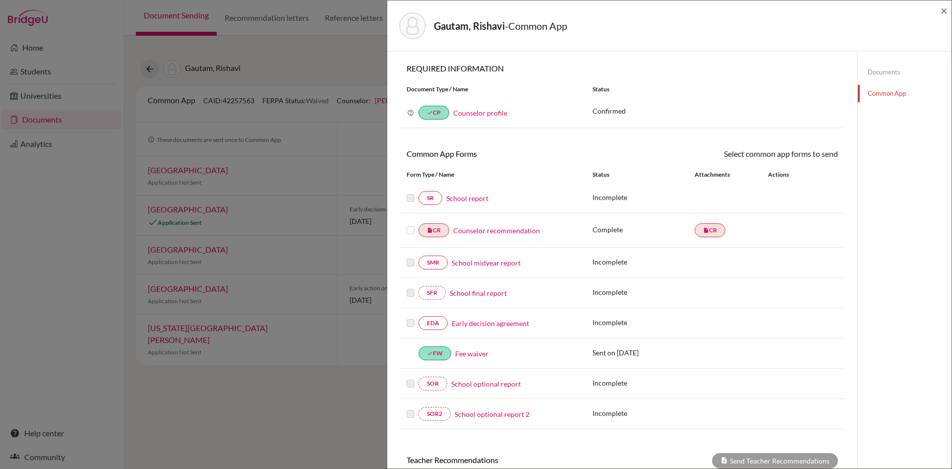
click at [411, 224] on label at bounding box center [411, 224] width 8 height 0
click at [0, 0] on input "checkbox" at bounding box center [0, 0] width 0 height 0
click at [818, 155] on link "Send" at bounding box center [817, 155] width 41 height 15
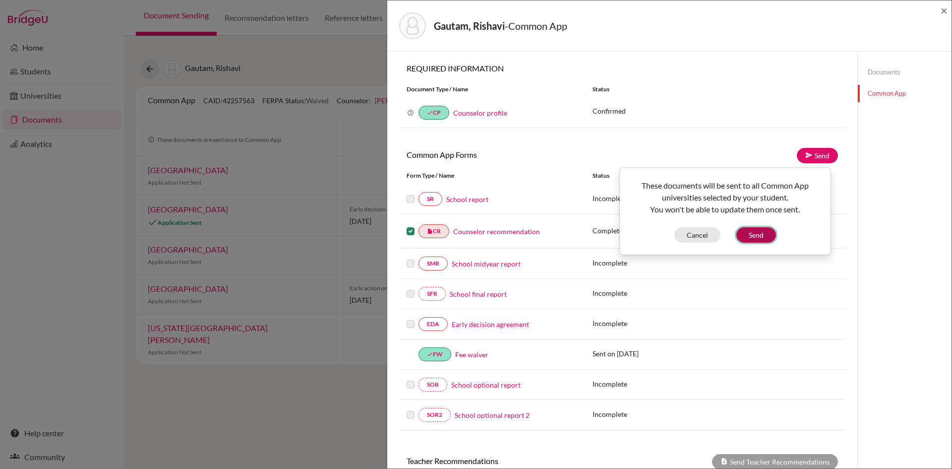
click at [759, 235] on button "Send" at bounding box center [756, 234] width 40 height 15
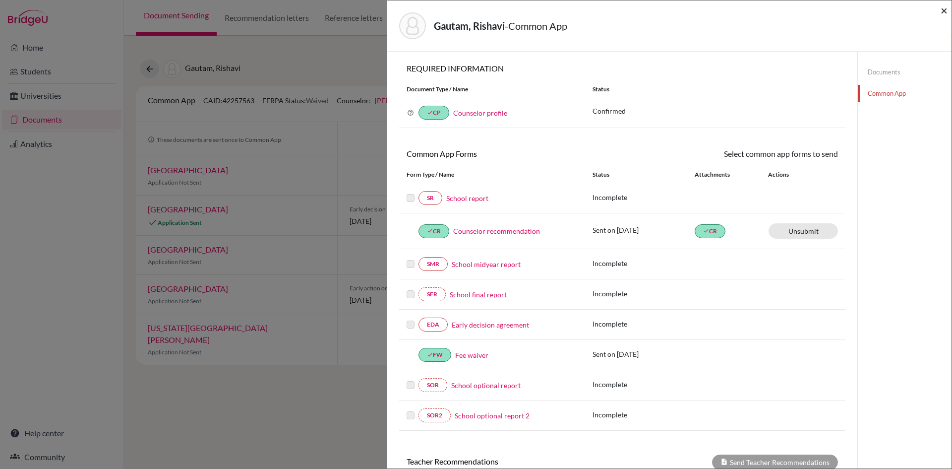
click at [943, 10] on span "×" at bounding box center [944, 10] width 7 height 14
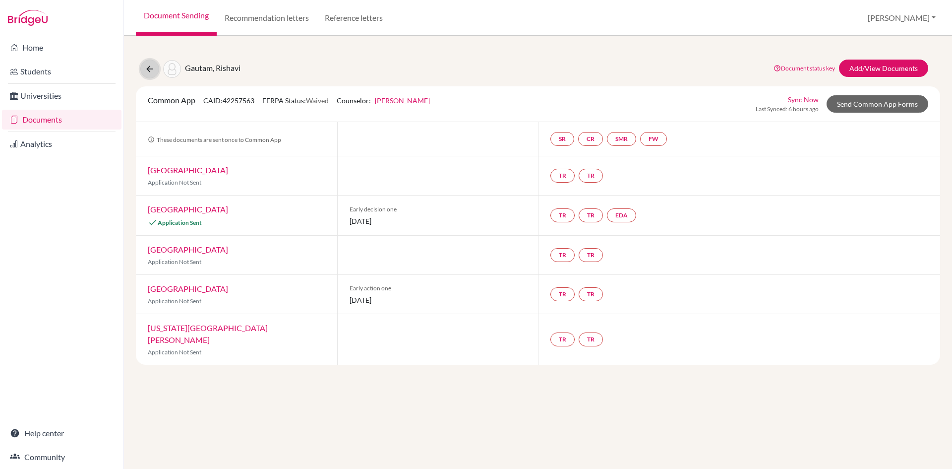
click at [147, 68] on icon at bounding box center [150, 69] width 10 height 10
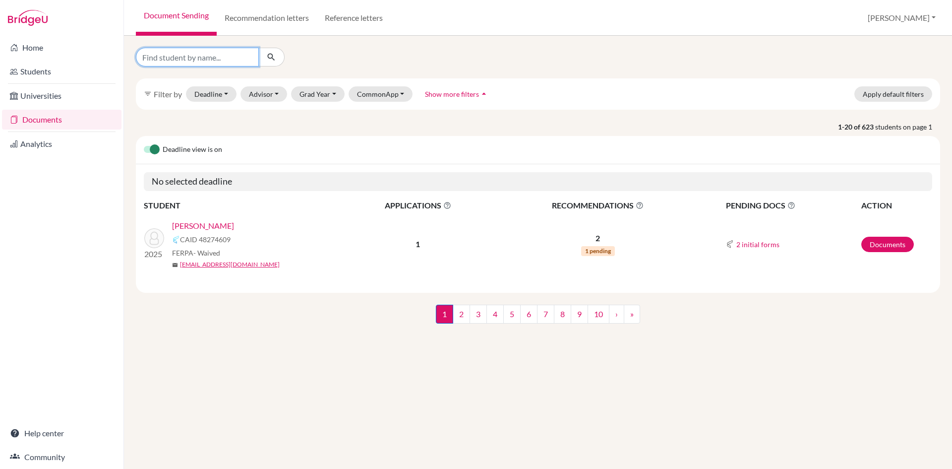
click at [183, 59] on input "Find student by name..." at bounding box center [197, 57] width 123 height 19
type input "[PERSON_NAME]"
click button "submit" at bounding box center [271, 57] width 26 height 19
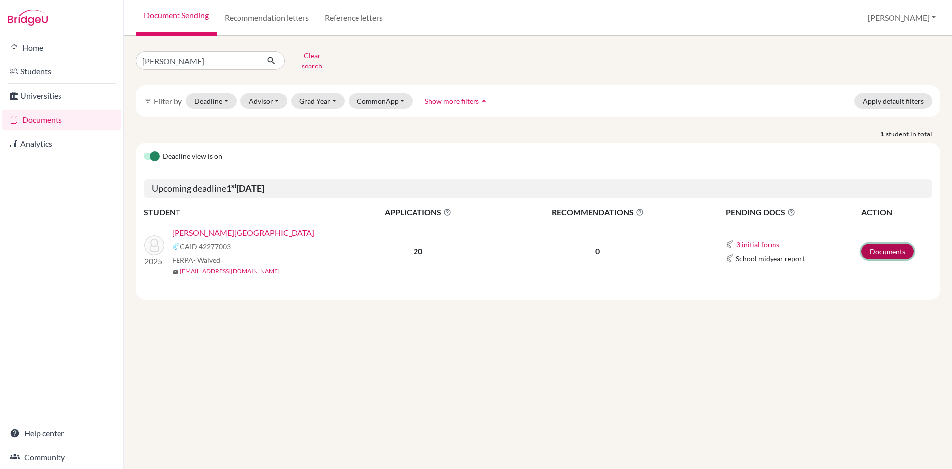
click at [875, 244] on link "Documents" at bounding box center [887, 250] width 53 height 15
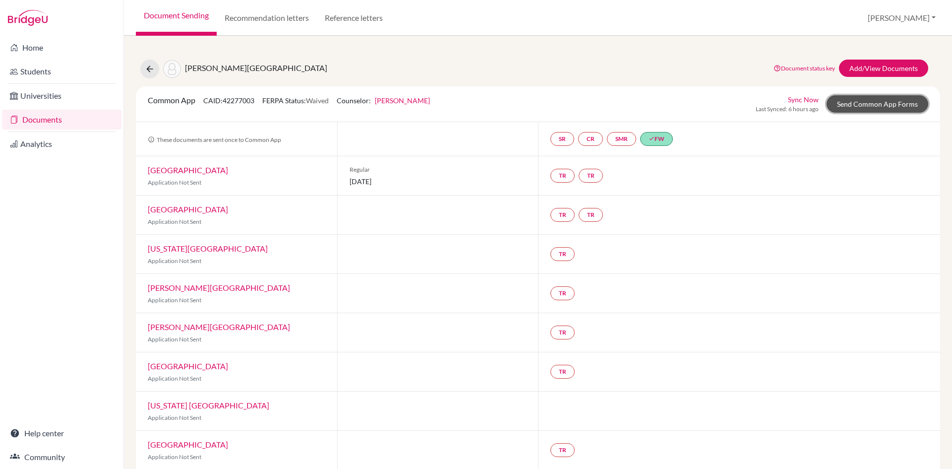
click at [850, 101] on link "Send Common App Forms" at bounding box center [877, 103] width 102 height 17
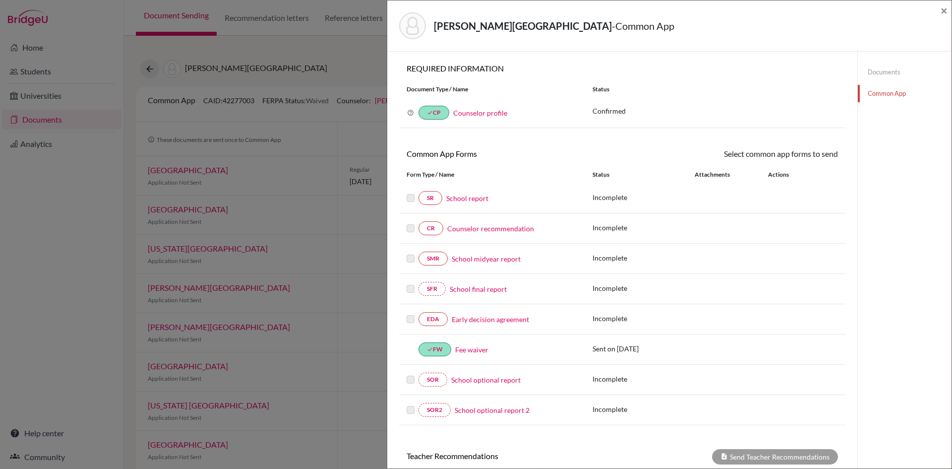
click at [501, 230] on link "Counselor recommendation" at bounding box center [490, 228] width 87 height 10
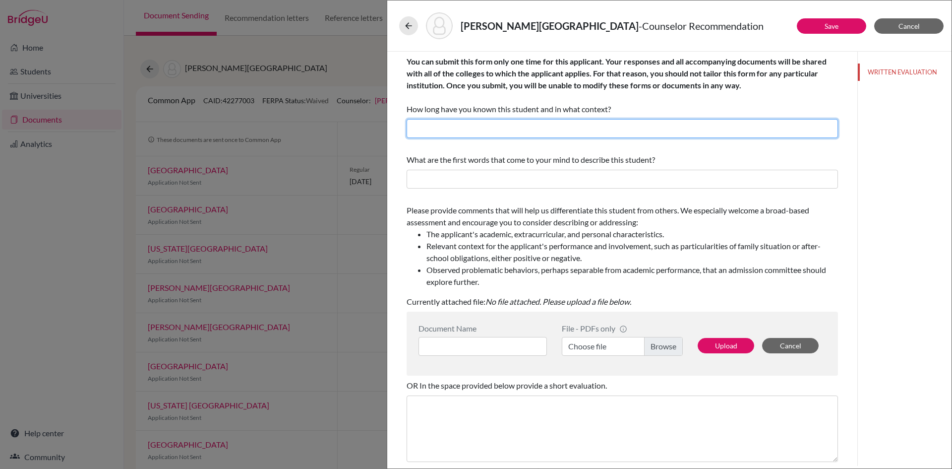
click at [483, 133] on input "text" at bounding box center [622, 128] width 431 height 19
drag, startPoint x: 481, startPoint y: 130, endPoint x: 461, endPoint y: 129, distance: 19.8
click at [461, 129] on input "I have known Bibek since June, 2021 as a Guidance Counselor." at bounding box center [622, 128] width 431 height 19
click at [547, 130] on input "I have known Dhairya since June, 2021 as a Guidance Counselor." at bounding box center [622, 128] width 431 height 19
type input "I have known Dhairya since June, 2023 as a Guidance Counselor."
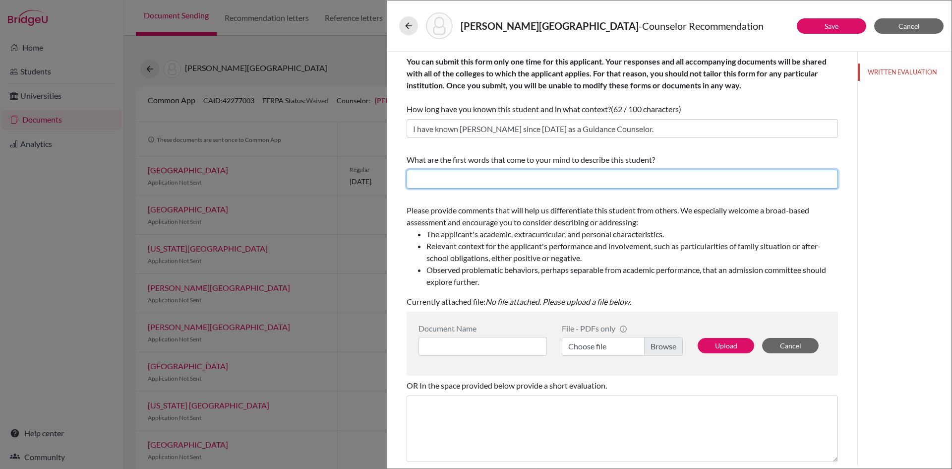
click at [508, 178] on input "text" at bounding box center [622, 179] width 431 height 19
drag, startPoint x: 577, startPoint y: 180, endPoint x: 513, endPoint y: 181, distance: 64.0
click at [513, 181] on input "Curious, versatile, energetic, analytical leader" at bounding box center [622, 179] width 431 height 19
type input "Curious, versatile, energetic, collaborative"
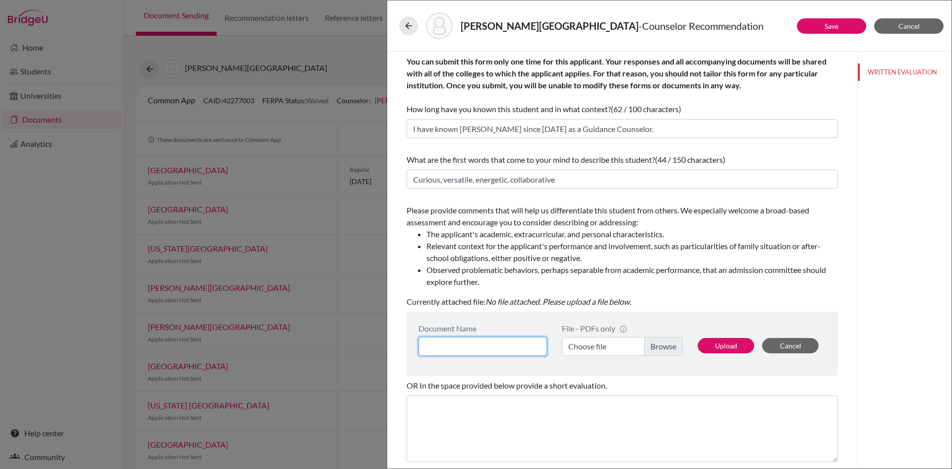
click at [523, 343] on input at bounding box center [482, 346] width 128 height 19
type input "Counselor's recommendation"
click at [584, 347] on label "Choose file" at bounding box center [622, 346] width 121 height 19
click at [584, 347] on input "Choose file" at bounding box center [622, 346] width 121 height 19
click at [723, 345] on button "Upload" at bounding box center [726, 345] width 57 height 15
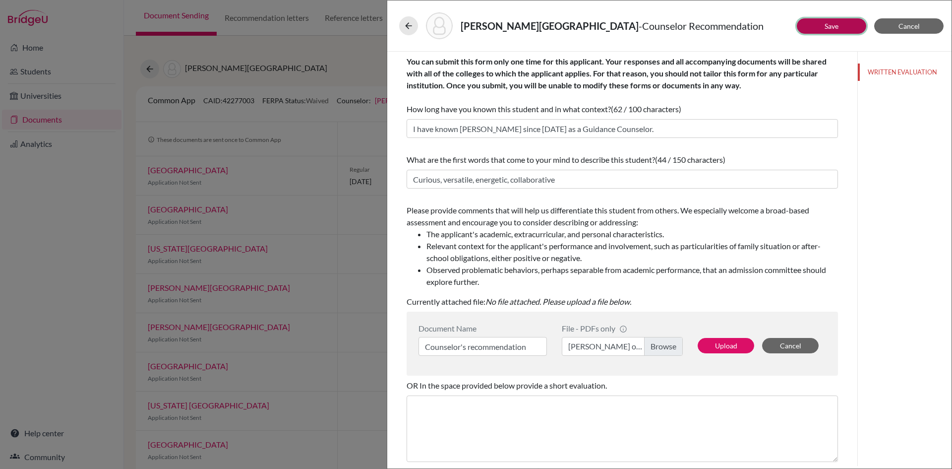
click at [827, 20] on button "Save" at bounding box center [831, 25] width 69 height 15
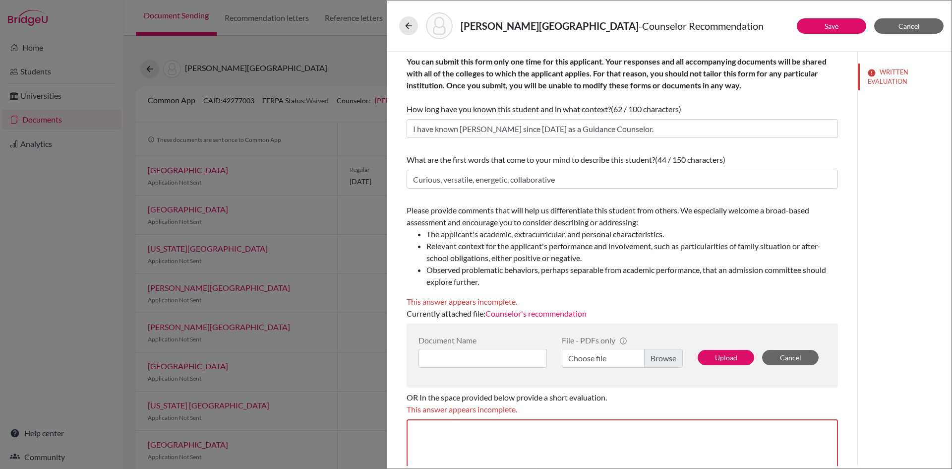
click at [582, 360] on label "Choose file" at bounding box center [622, 358] width 121 height 19
click at [582, 360] on input "Choose file" at bounding box center [622, 358] width 121 height 19
click at [721, 357] on button "Upload" at bounding box center [726, 357] width 57 height 15
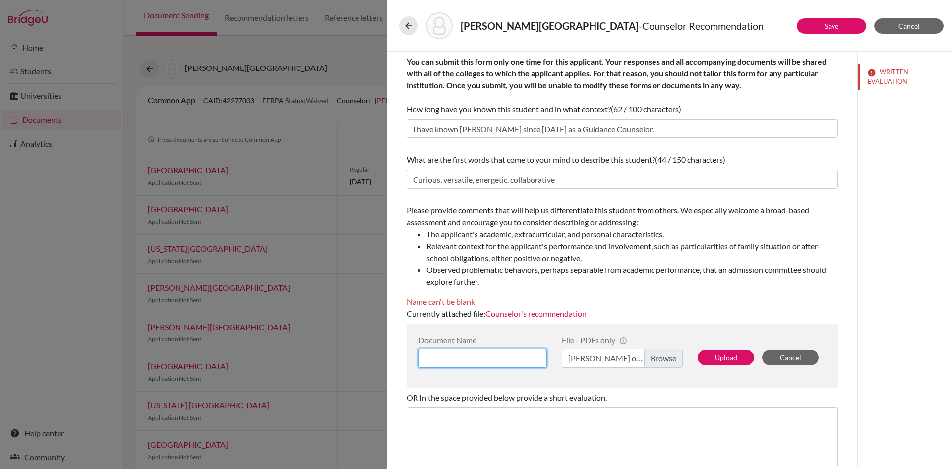
click at [489, 358] on input at bounding box center [482, 358] width 128 height 19
type input "Counselor's recommendation"
click at [723, 356] on button "Upload" at bounding box center [726, 357] width 57 height 15
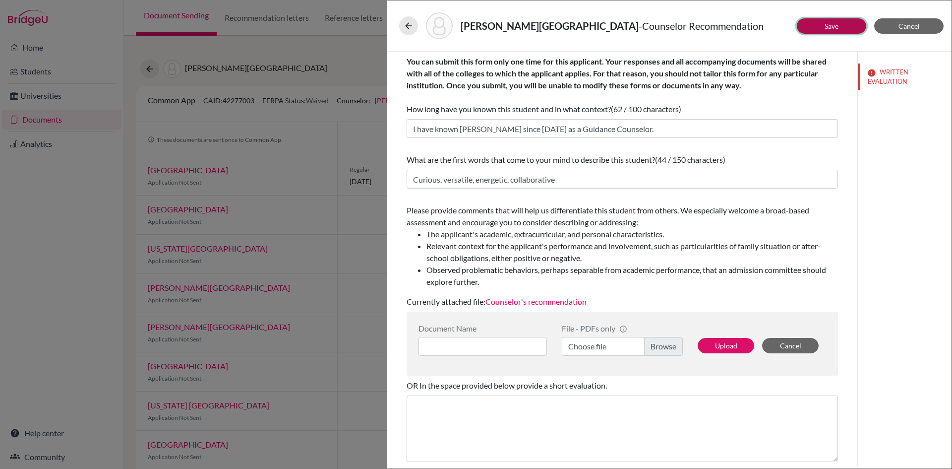
click at [845, 21] on button "Save" at bounding box center [831, 25] width 69 height 15
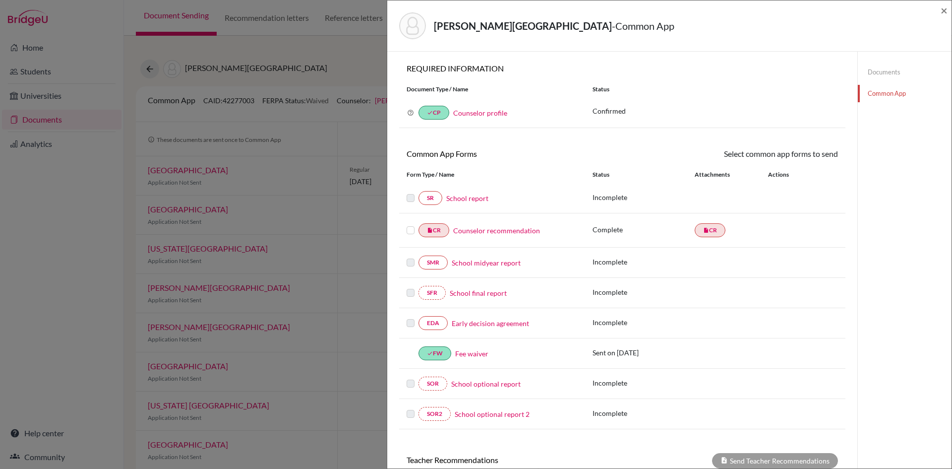
click at [409, 224] on label at bounding box center [411, 224] width 8 height 0
click at [0, 0] on input "checkbox" at bounding box center [0, 0] width 0 height 0
click at [812, 157] on link "Send" at bounding box center [817, 155] width 41 height 15
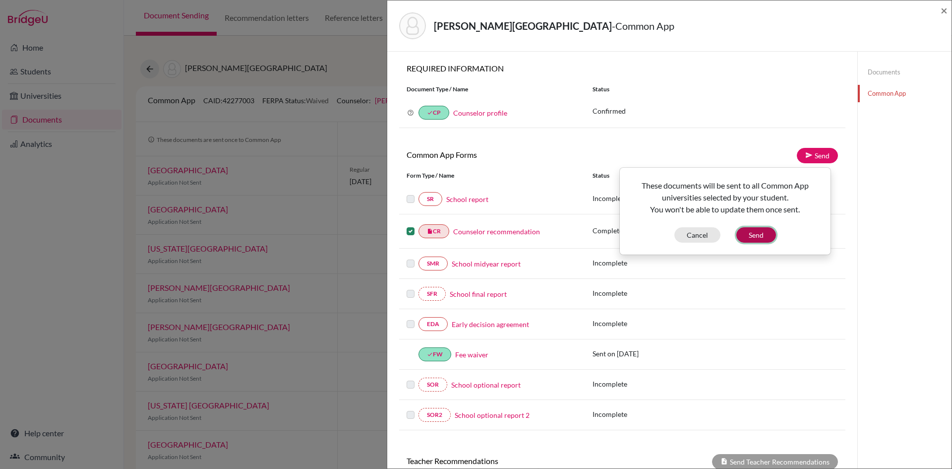
click at [750, 234] on button "Send" at bounding box center [756, 234] width 40 height 15
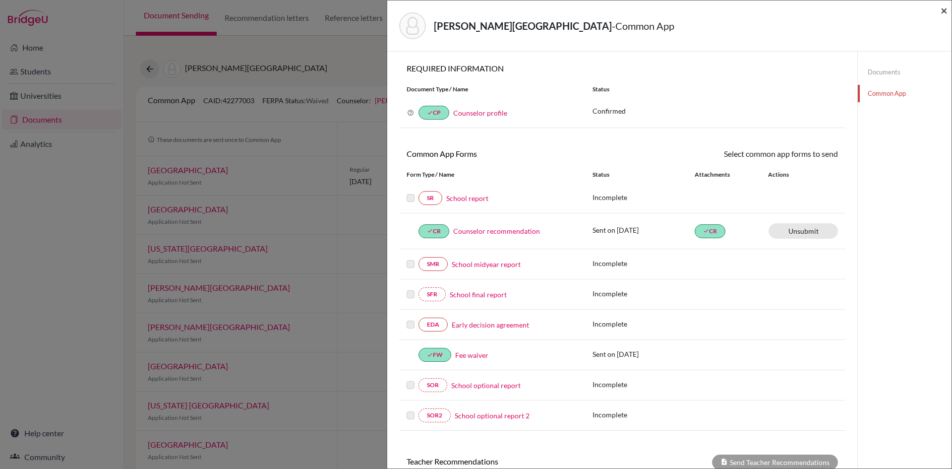
click at [942, 10] on span "×" at bounding box center [944, 10] width 7 height 14
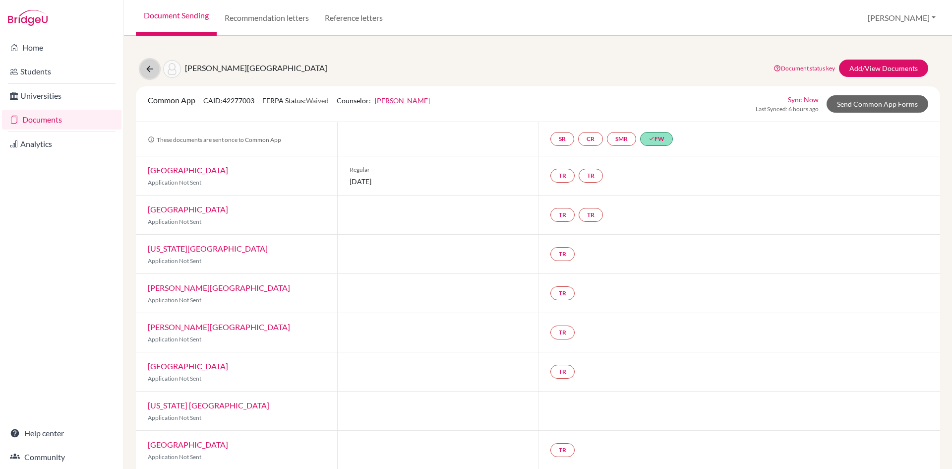
click at [149, 72] on icon at bounding box center [150, 69] width 10 height 10
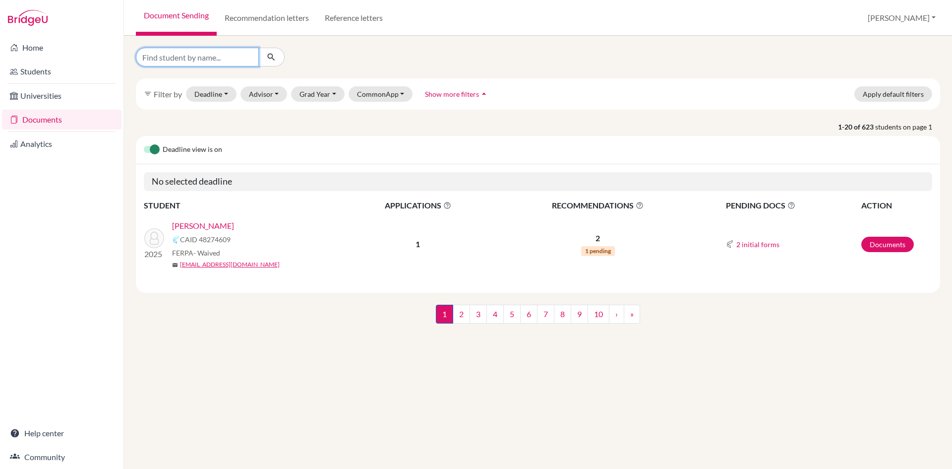
click at [195, 59] on input "Find student by name..." at bounding box center [197, 57] width 123 height 19
type input "[PERSON_NAME]"
click button "submit" at bounding box center [271, 57] width 26 height 19
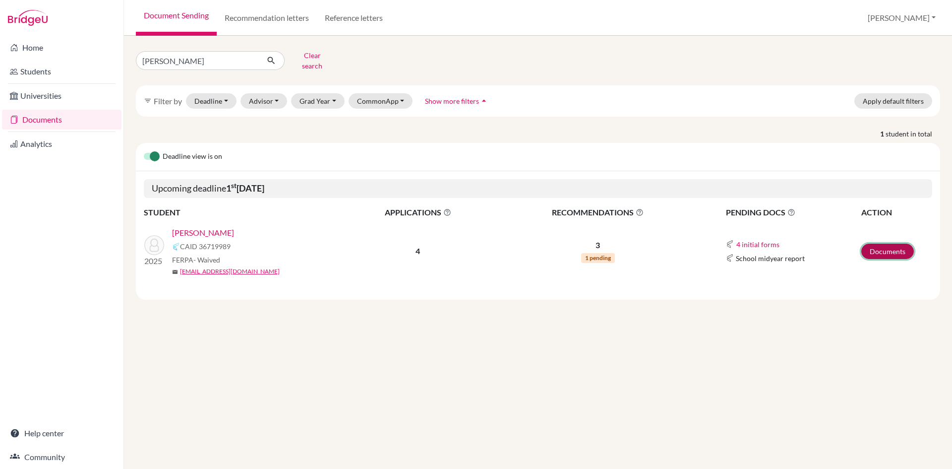
click at [888, 243] on link "Documents" at bounding box center [887, 250] width 53 height 15
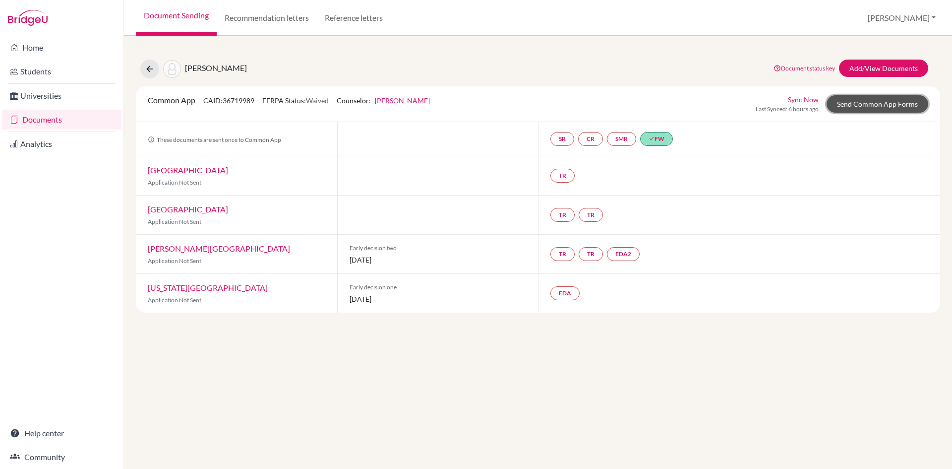
click at [887, 105] on link "Send Common App Forms" at bounding box center [877, 103] width 102 height 17
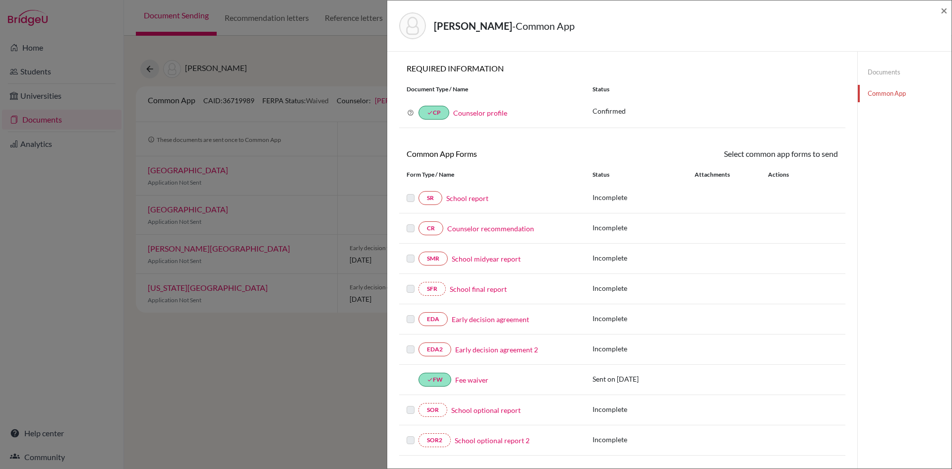
click at [487, 227] on link "Counselor recommendation" at bounding box center [490, 228] width 87 height 10
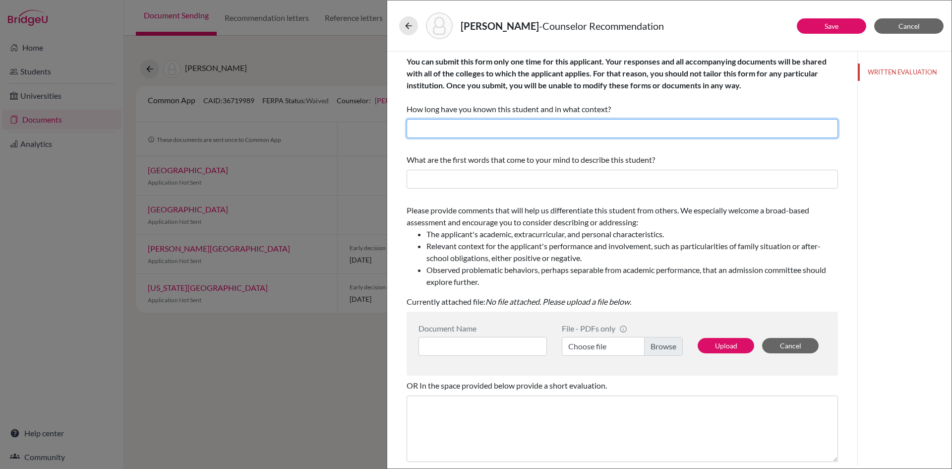
click at [462, 126] on input "text" at bounding box center [622, 128] width 431 height 19
drag, startPoint x: 480, startPoint y: 130, endPoint x: 461, endPoint y: 129, distance: 18.8
click at [461, 129] on input "I have known [PERSON_NAME] since [DATE] as a Guidance Counselor." at bounding box center [622, 128] width 431 height 19
click at [544, 125] on input "I have known [PERSON_NAME] since [DATE] as a Guidance Counselor." at bounding box center [622, 128] width 431 height 19
click at [631, 128] on input "I have known [PERSON_NAME] since [DATE] as a Guidance Counselor." at bounding box center [622, 128] width 431 height 19
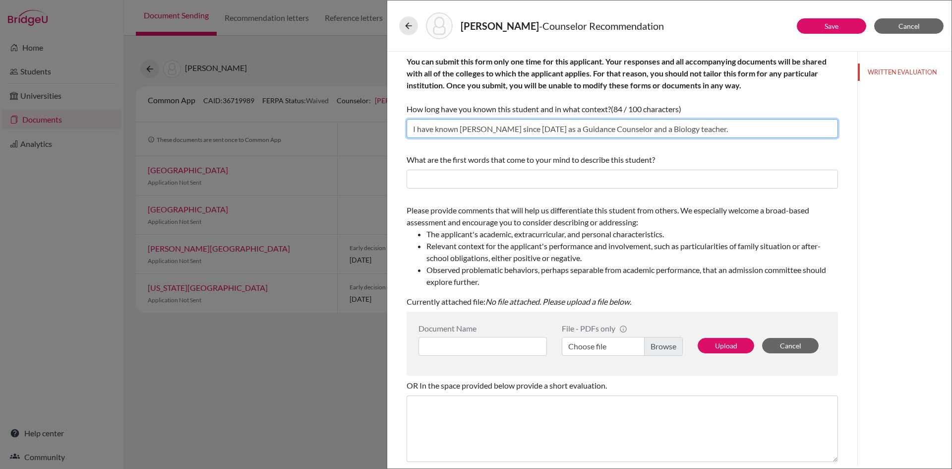
type input "I have known [PERSON_NAME] since [DATE] as a Guidance Counselor and a Biology t…"
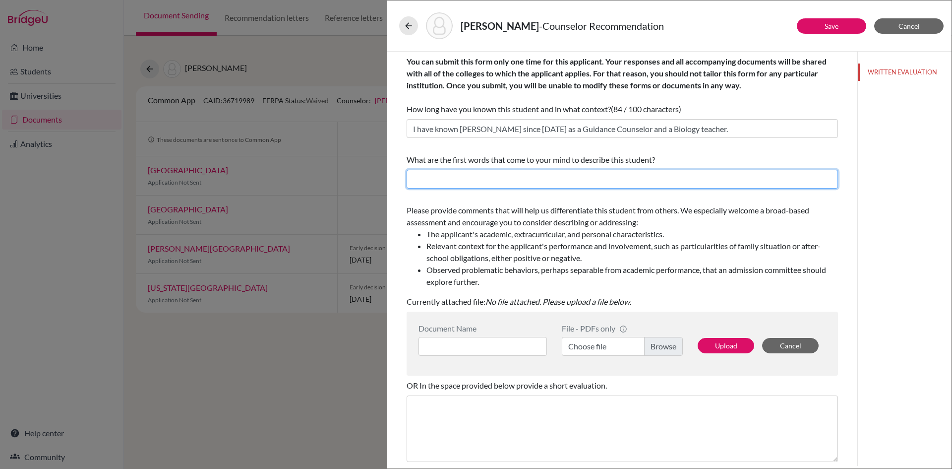
click at [557, 180] on input "text" at bounding box center [622, 179] width 431 height 19
type input "Academically dedicated, intellectually curious, collaborative, empathetic, resi…"
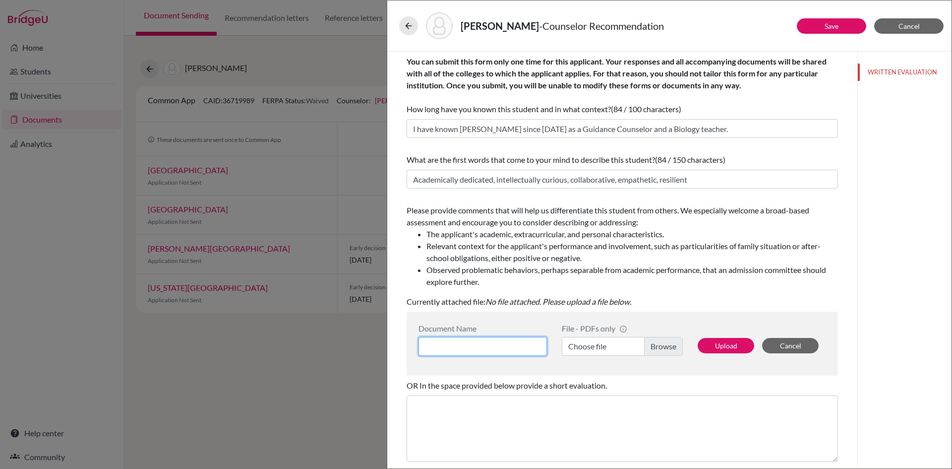
click at [509, 346] on input at bounding box center [482, 346] width 128 height 19
type input "Counselor's recommendation"
click at [577, 348] on label "Choose file" at bounding box center [622, 346] width 121 height 19
click at [577, 348] on input "Choose file" at bounding box center [622, 346] width 121 height 19
click at [720, 345] on button "Upload" at bounding box center [726, 345] width 57 height 15
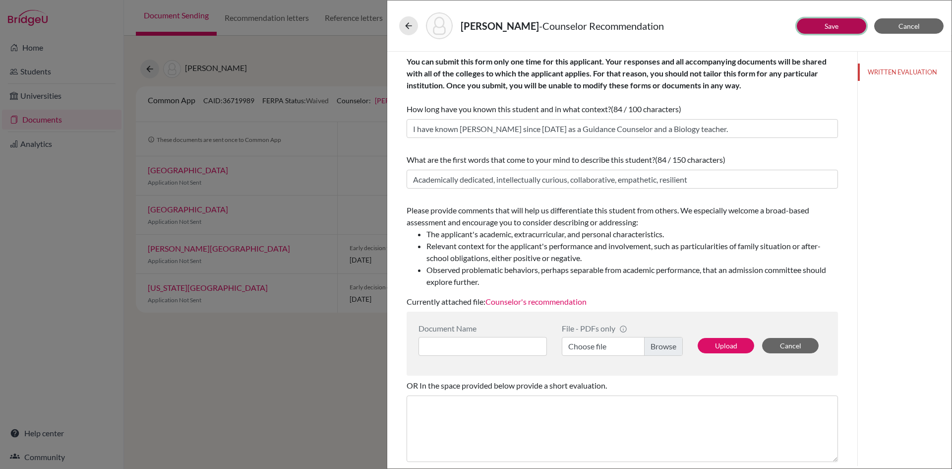
click at [835, 31] on button "Save" at bounding box center [831, 25] width 69 height 15
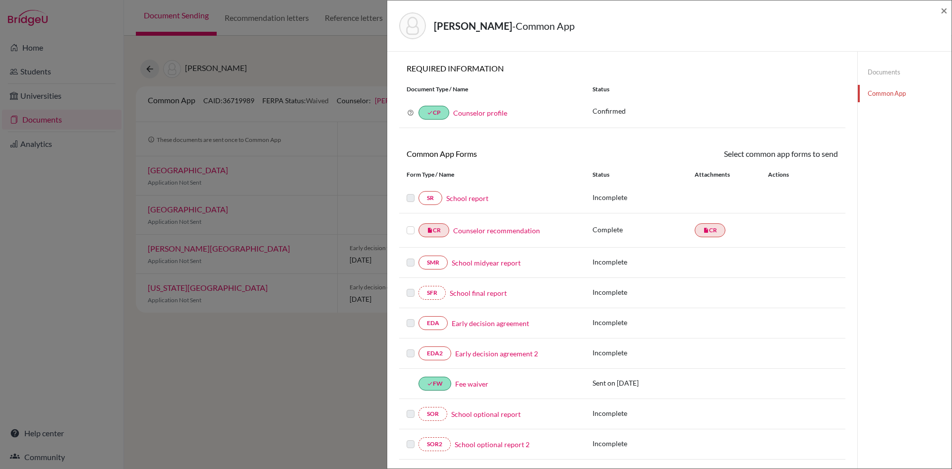
click at [409, 224] on label at bounding box center [411, 224] width 8 height 0
click at [0, 0] on input "checkbox" at bounding box center [0, 0] width 0 height 0
click at [808, 153] on link "Send" at bounding box center [817, 155] width 41 height 15
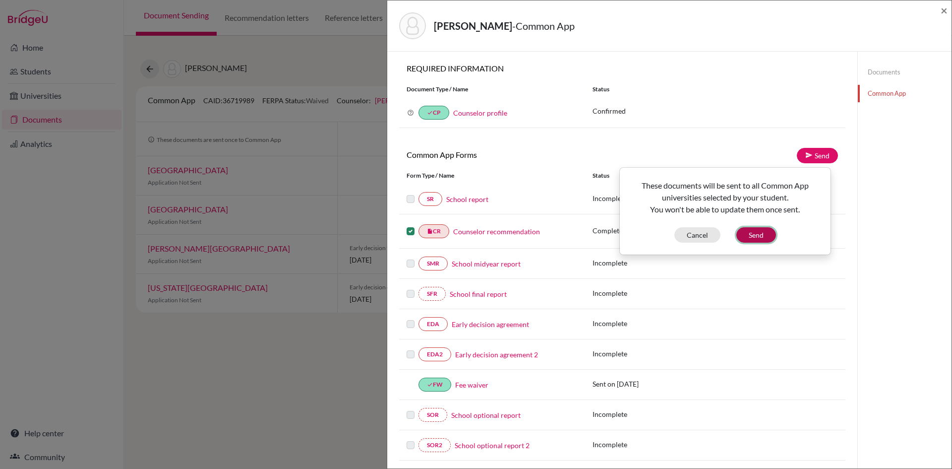
click at [752, 231] on button "Send" at bounding box center [756, 234] width 40 height 15
